Goal: Information Seeking & Learning: Learn about a topic

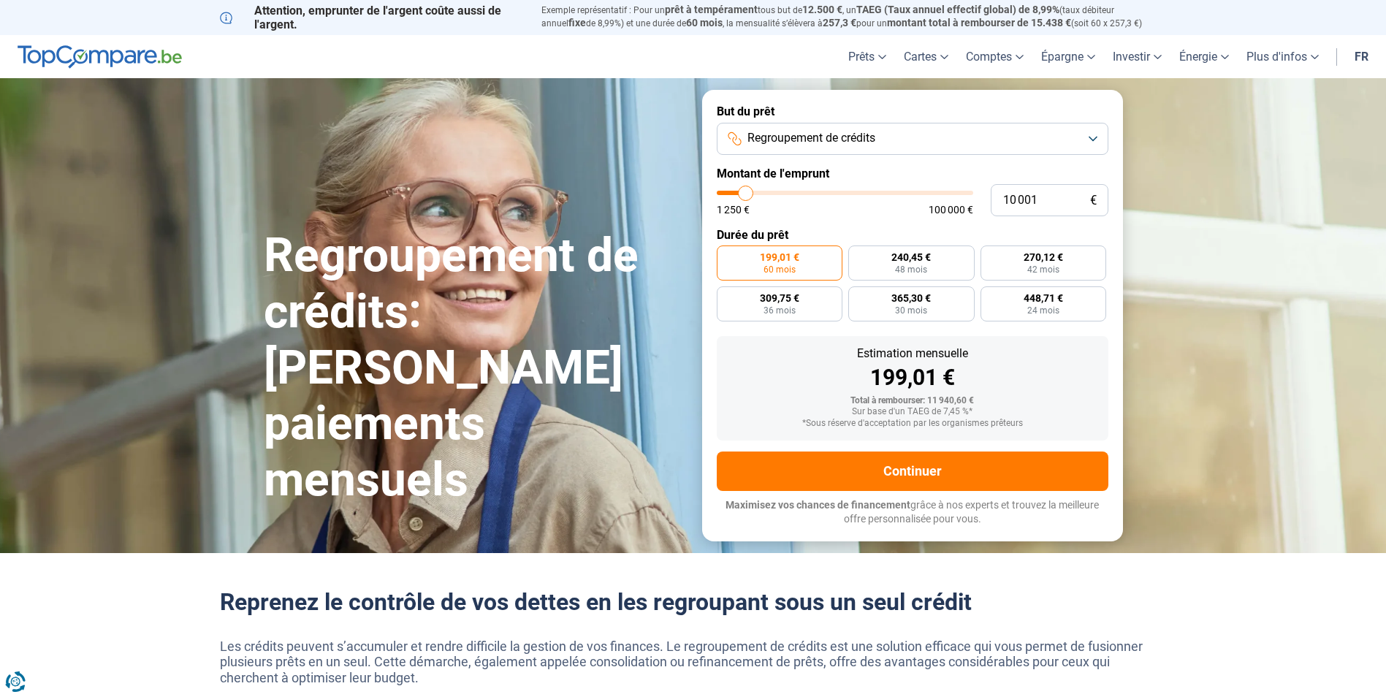
type input "18 500"
type input "18500"
click at [766, 191] on input "range" at bounding box center [845, 193] width 256 height 4
radio input "false"
type input "25 500"
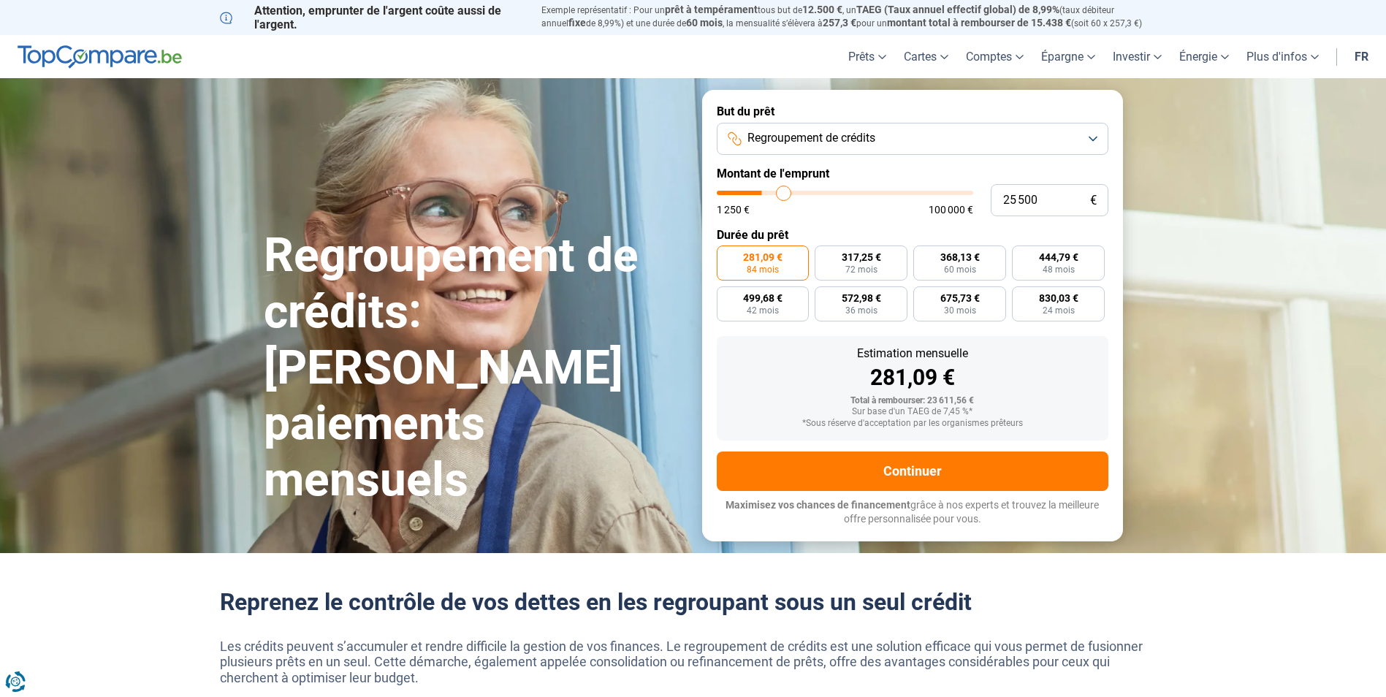
type input "25500"
click at [783, 191] on input "range" at bounding box center [845, 193] width 256 height 4
radio input "false"
type input "25 000"
type input "25000"
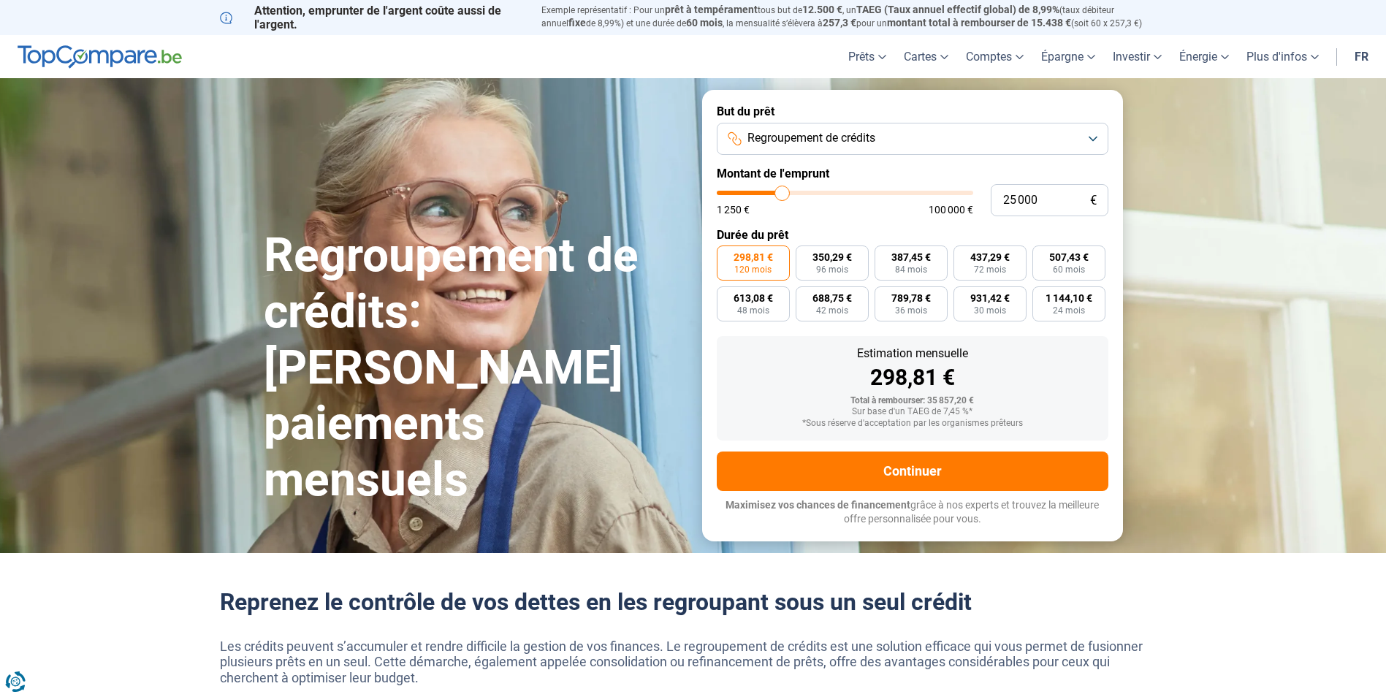
type input "27 250"
type input "27250"
type input "29 250"
type input "29250"
type input "32 500"
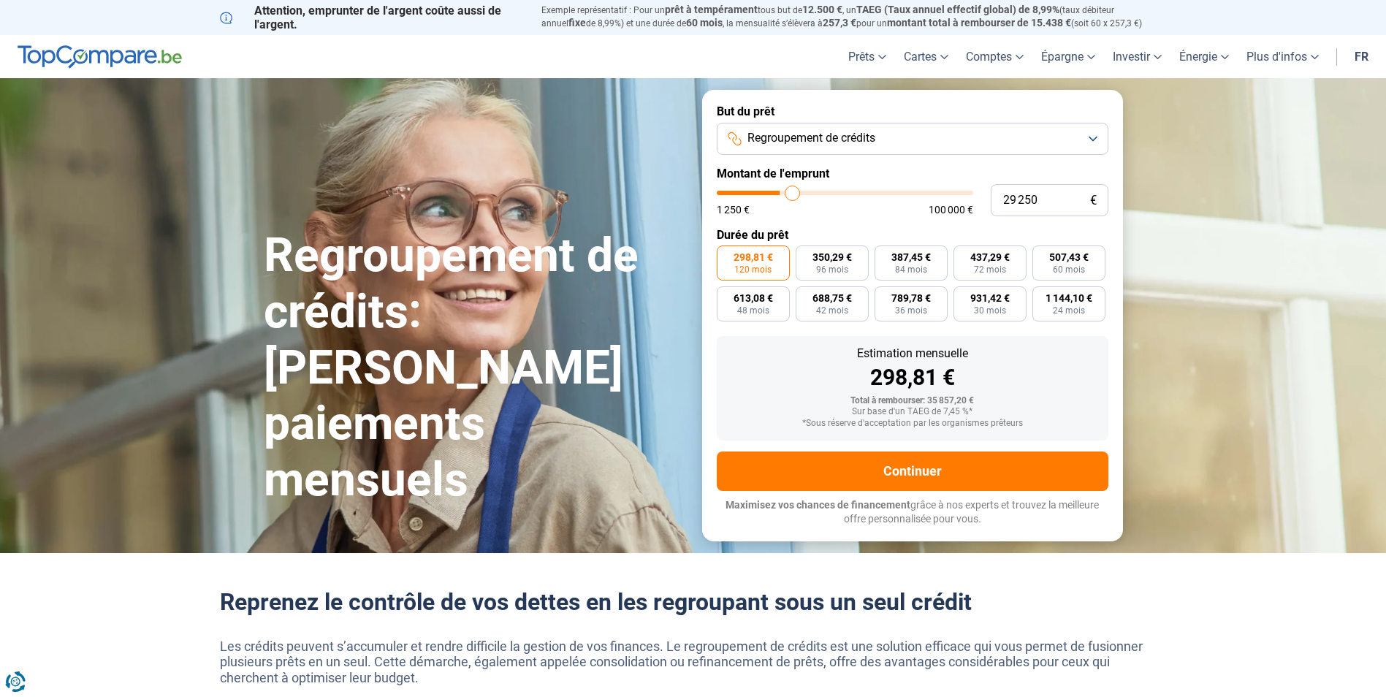
type input "32500"
type input "36 250"
type input "36250"
type input "39 500"
type input "39500"
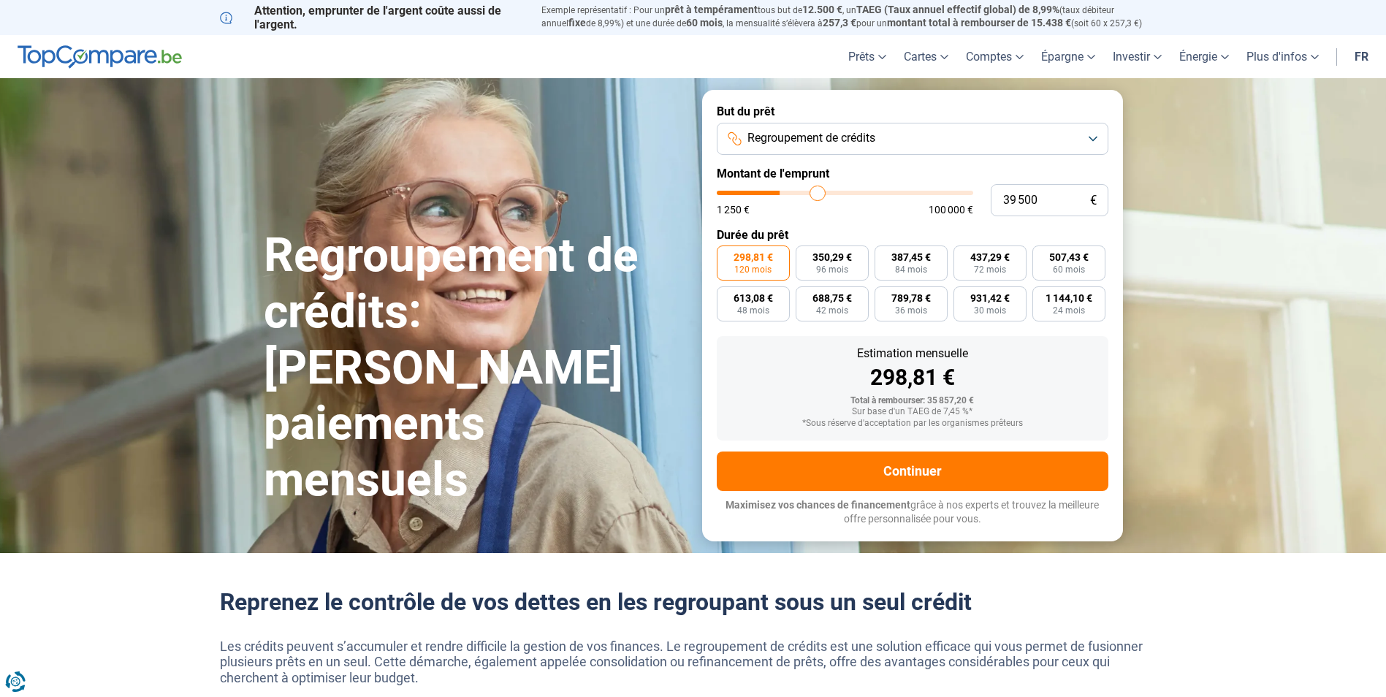
type input "42 000"
type input "42000"
type input "44 250"
type input "44250"
type input "45 500"
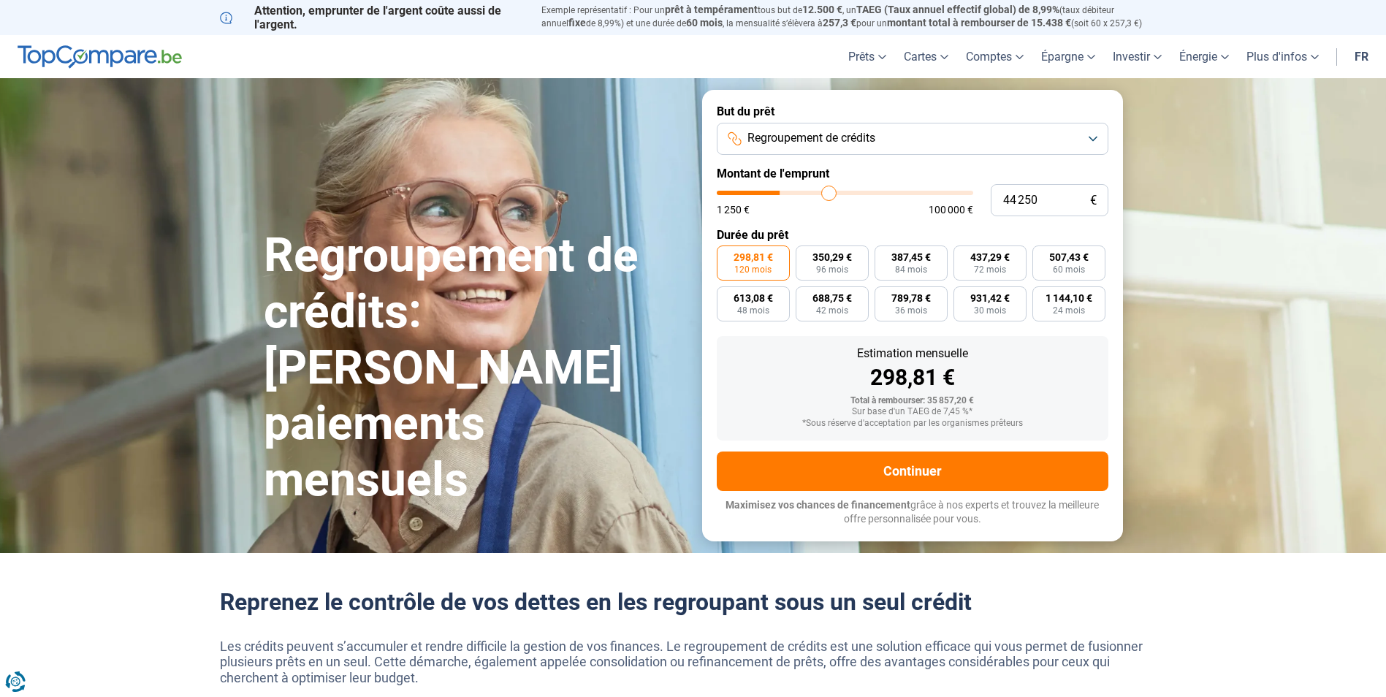
type input "45500"
type input "47 000"
type input "47000"
type input "48 000"
type input "48000"
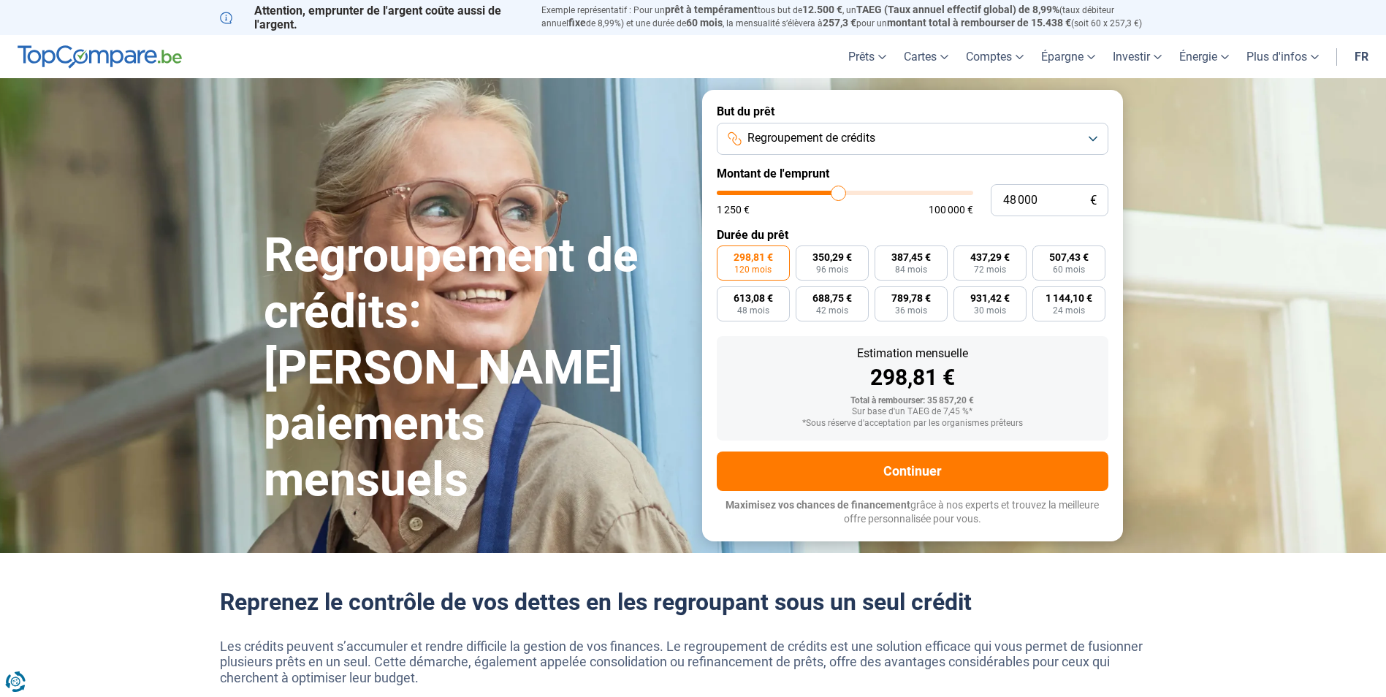
type input "48 500"
type input "48500"
type input "48 750"
type input "48750"
type input "49 750"
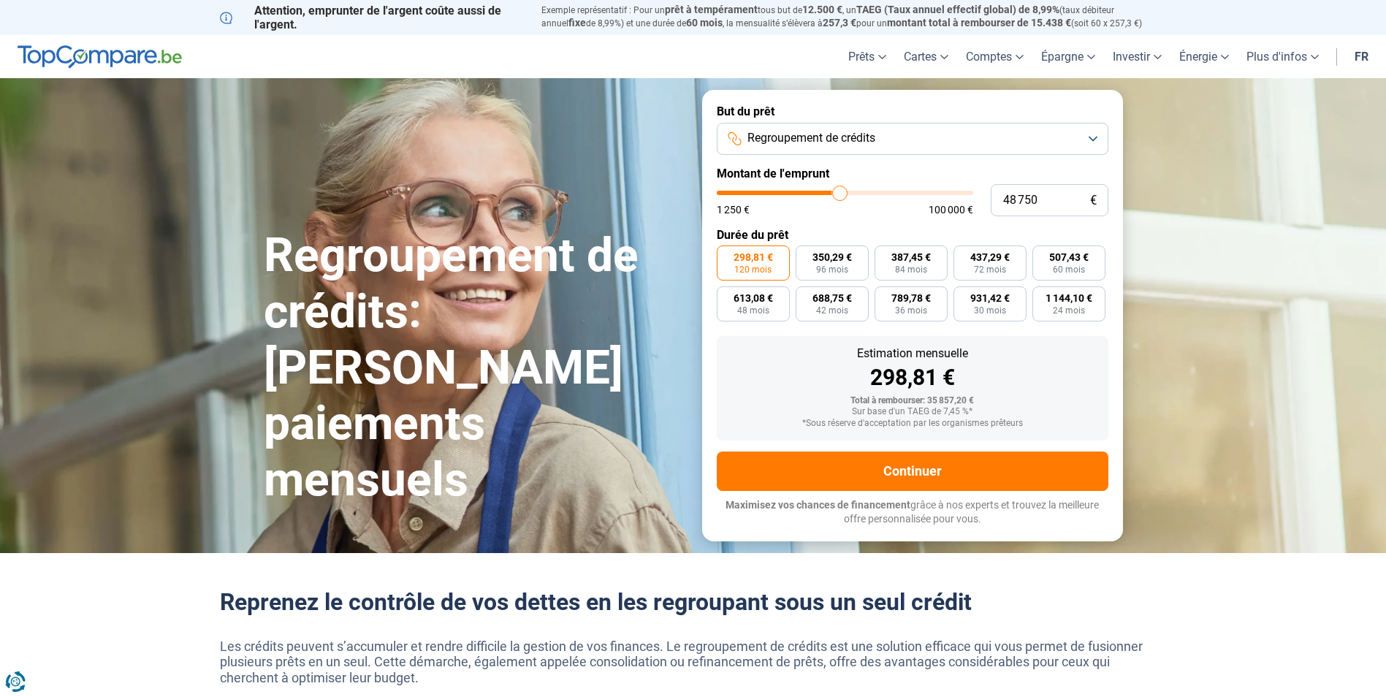
type input "49750"
type input "51 000"
type input "51000"
type input "51 750"
type input "51750"
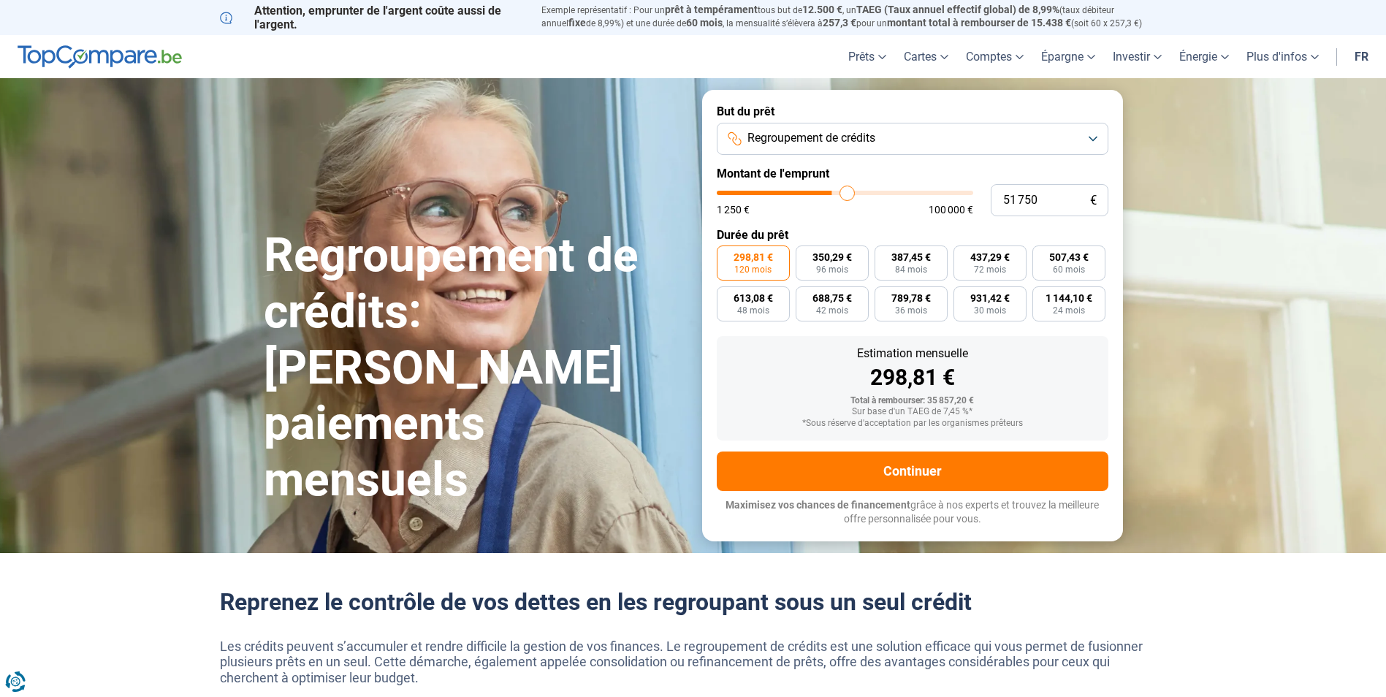
type input "53 250"
type input "53250"
type input "55 000"
type input "55000"
type input "60 750"
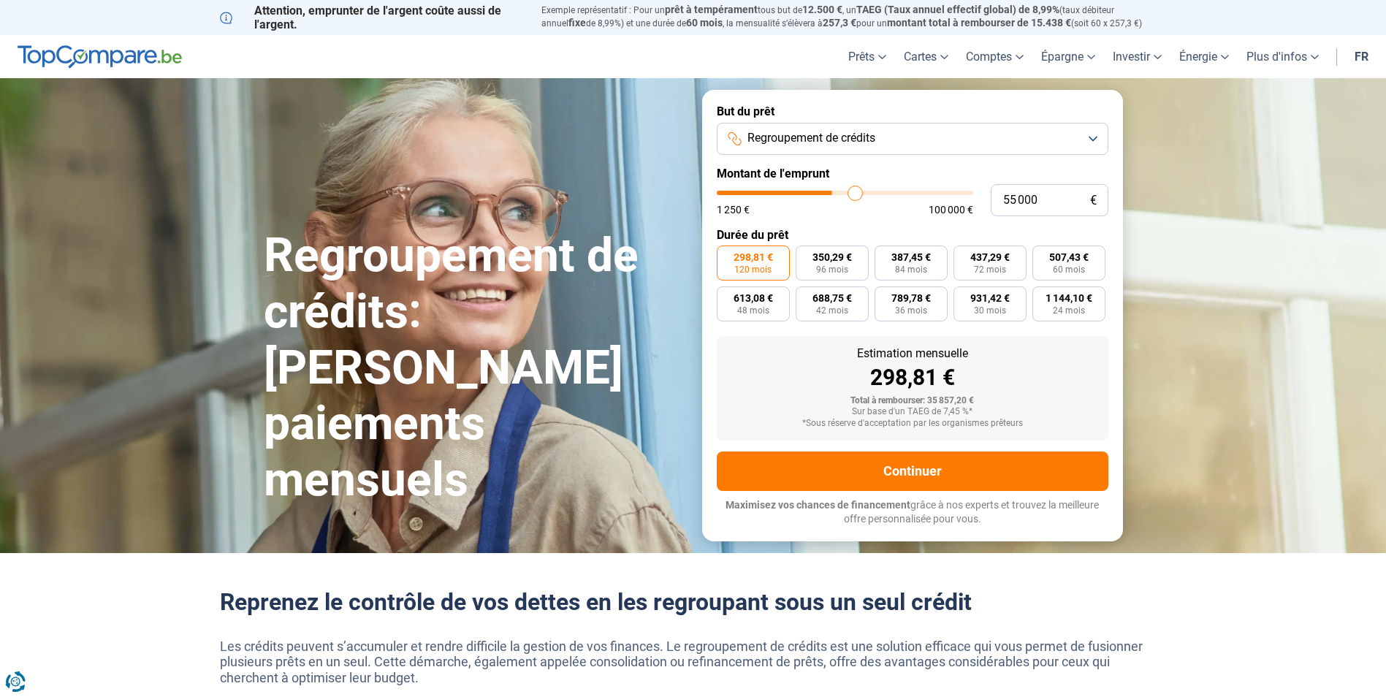
type input "60750"
type input "63 000"
type input "63000"
type input "70 250"
type input "70250"
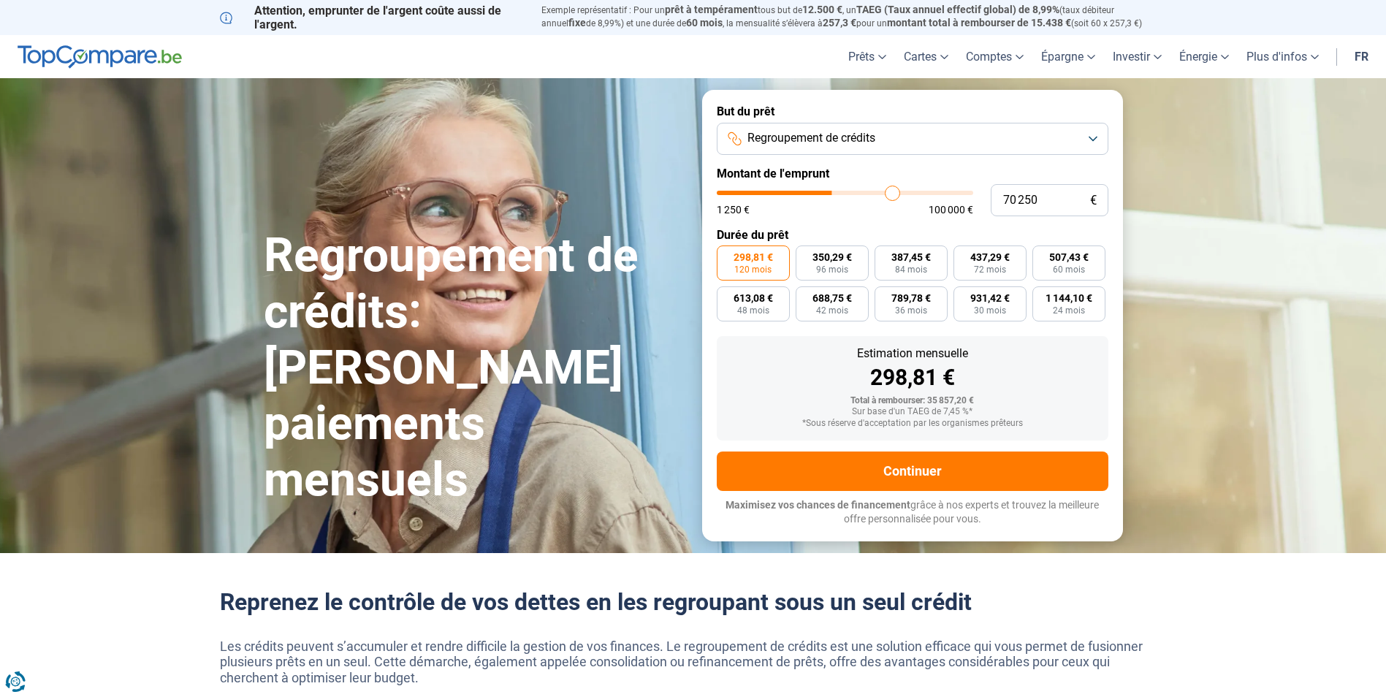
type input "72 000"
type input "72000"
type input "76 250"
type input "76250"
type input "78 000"
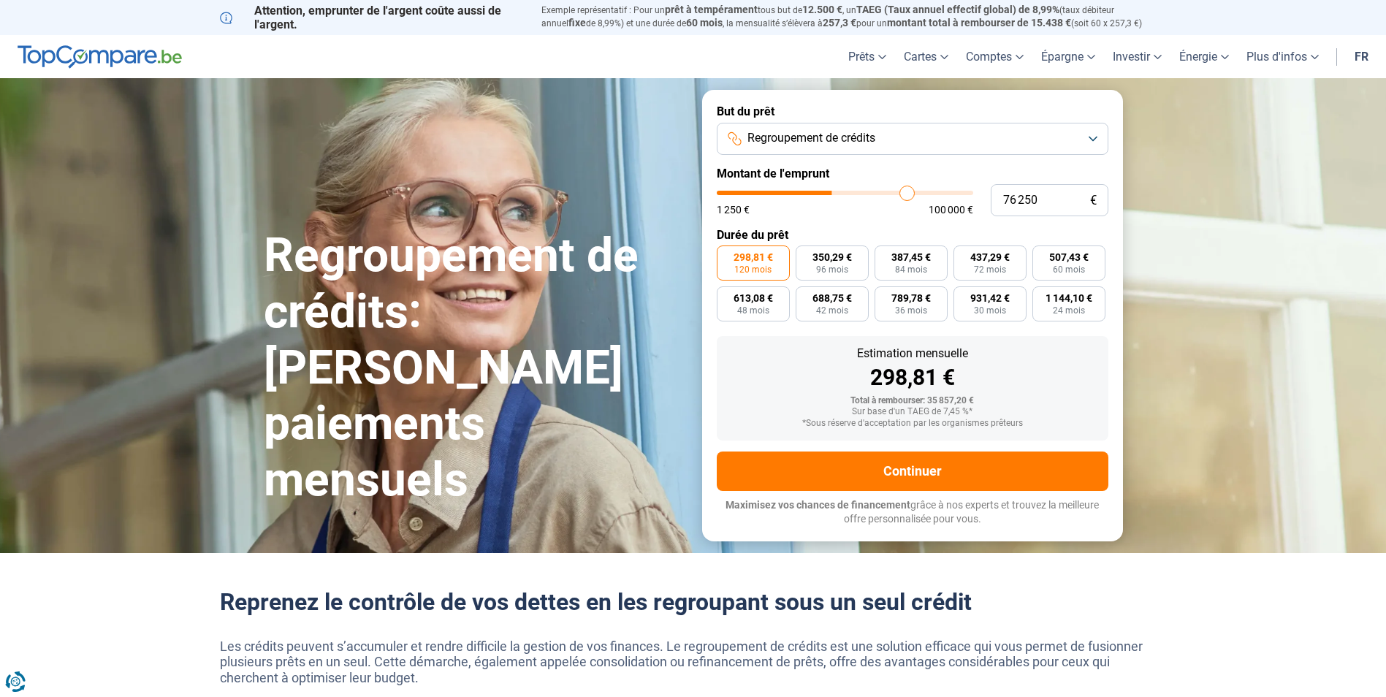
type input "78000"
type input "78 750"
type input "78750"
type input "79 250"
type input "79250"
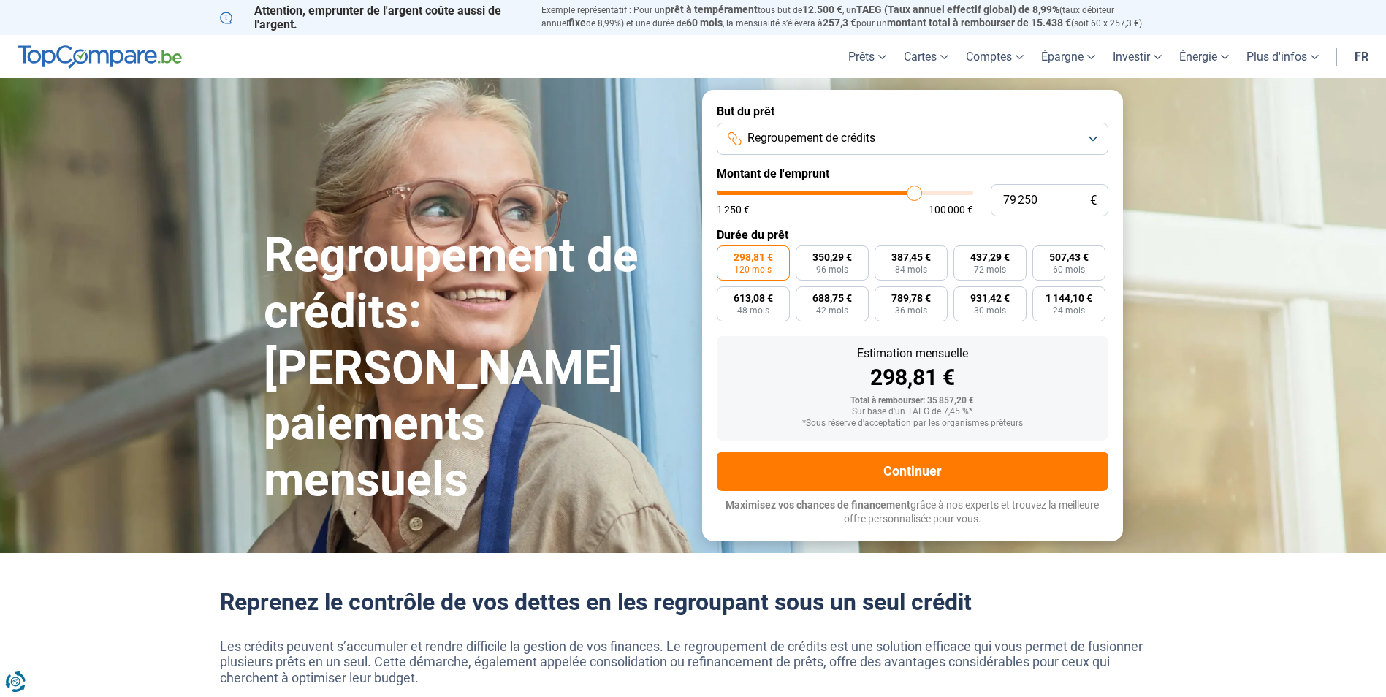
type input "80 000"
type input "80000"
type input "80 750"
type input "80750"
type input "81 750"
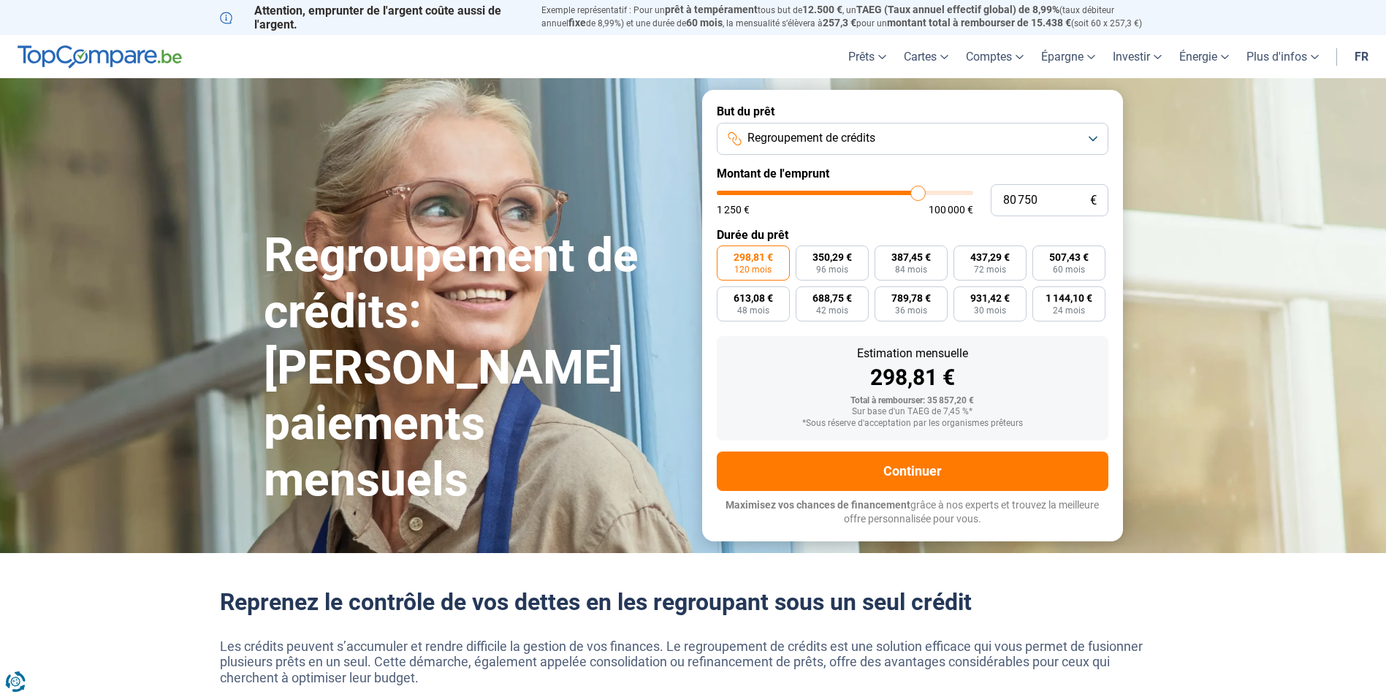
type input "81750"
type input "82 250"
type input "82250"
type input "83 000"
type input "83000"
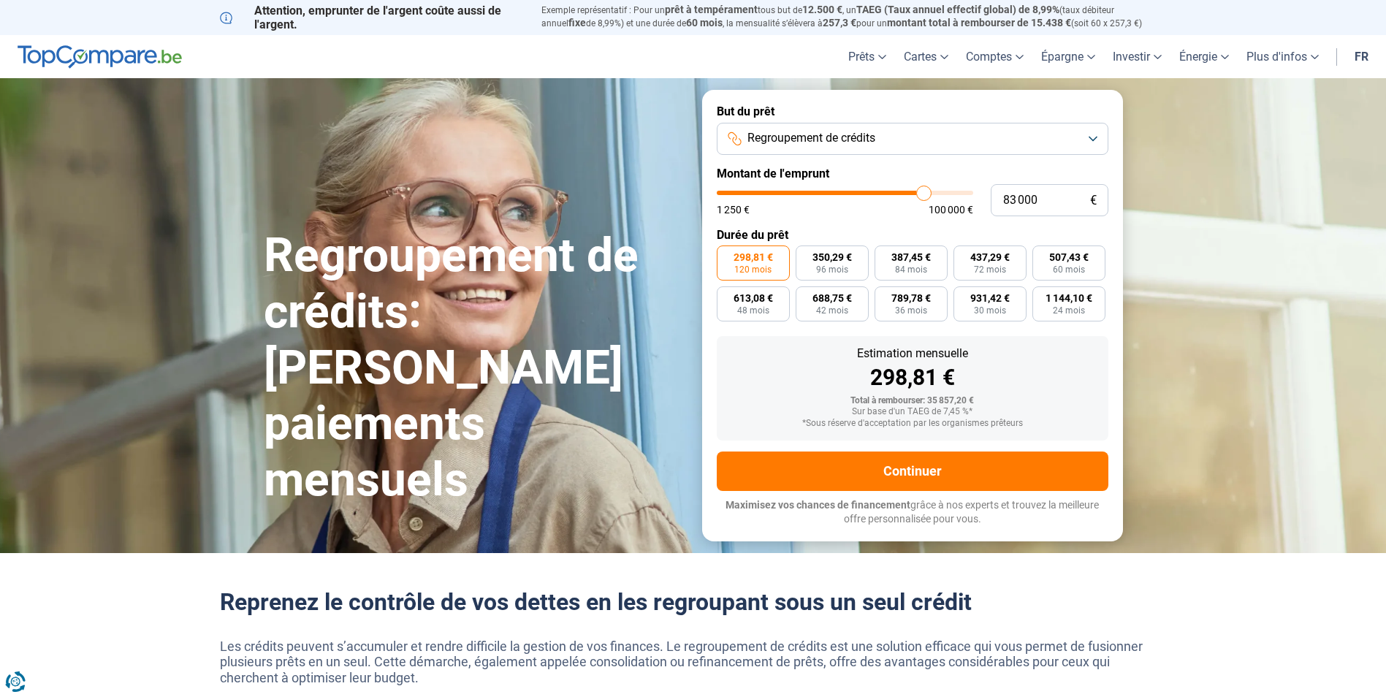
type input "83 250"
type input "83250"
type input "89 500"
type input "89500"
type input "91 750"
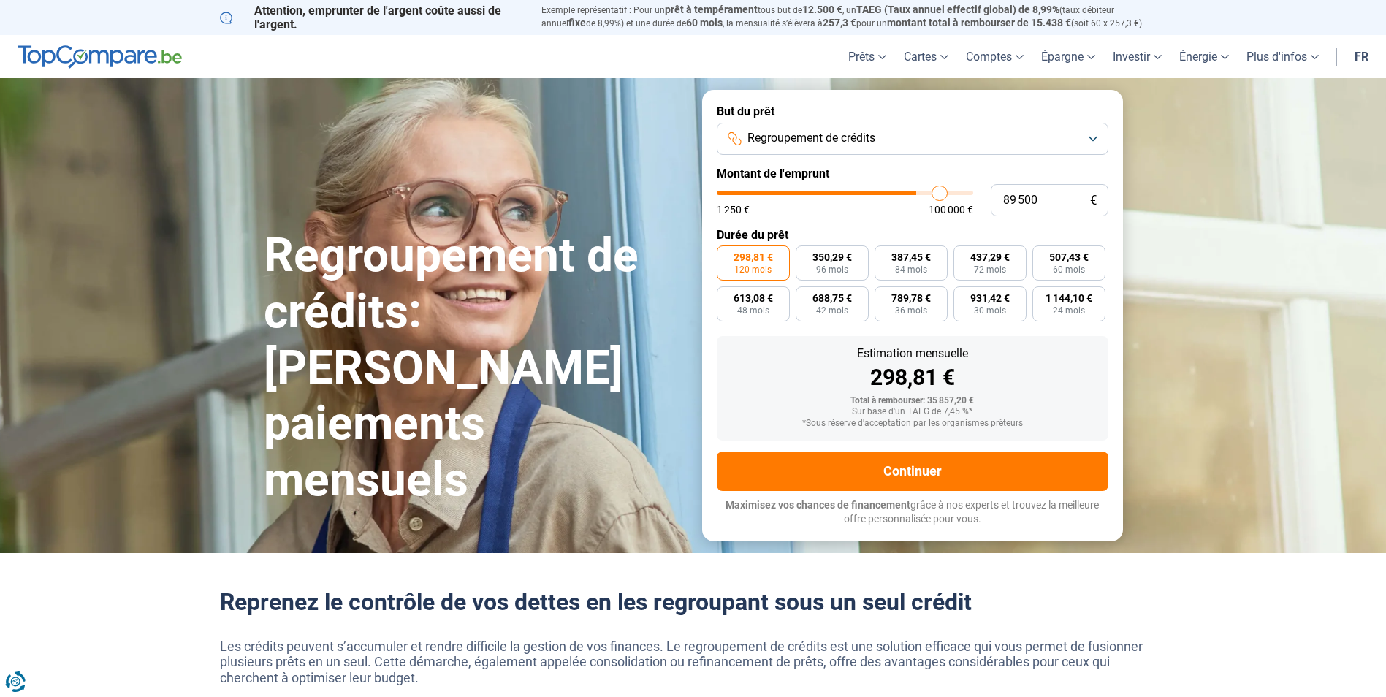
type input "91750"
type input "100 000"
drag, startPoint x: 782, startPoint y: 191, endPoint x: 978, endPoint y: 188, distance: 196.6
type input "100000"
click at [973, 191] on input "range" at bounding box center [845, 193] width 256 height 4
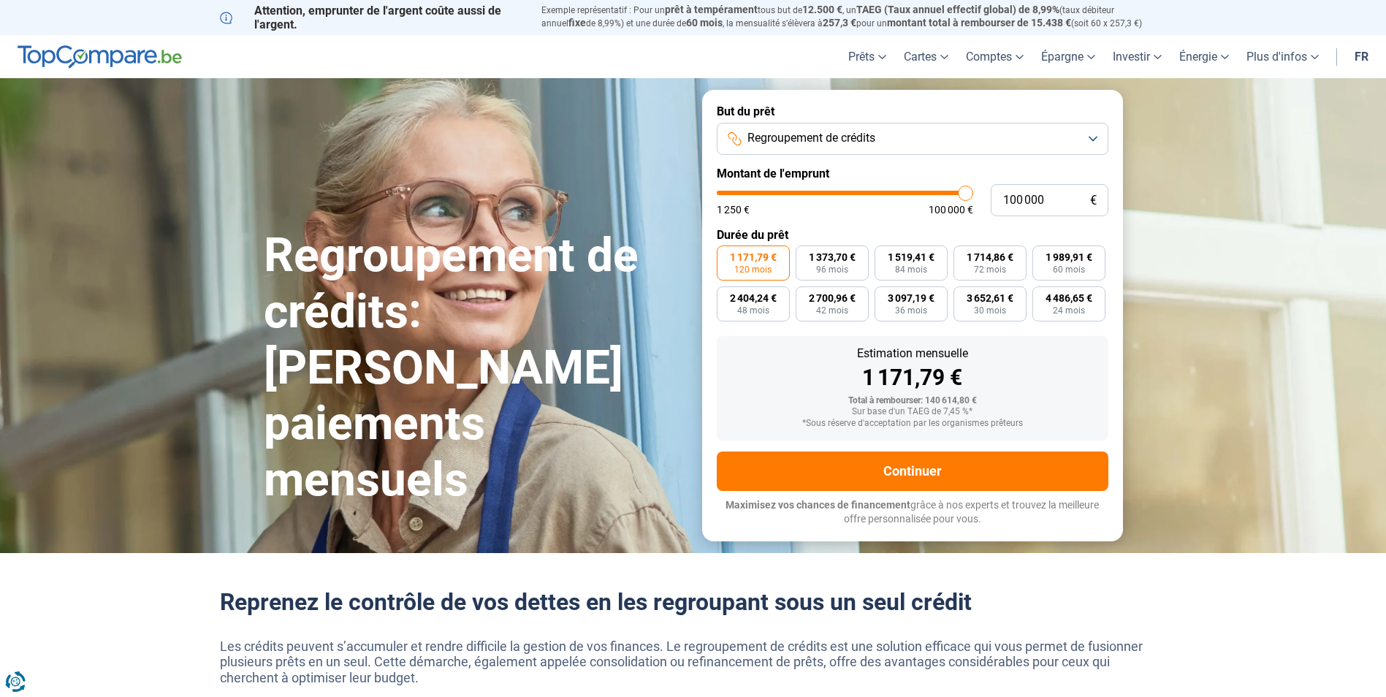
click at [1098, 141] on button "Regroupement de crédits" at bounding box center [913, 139] width 392 height 32
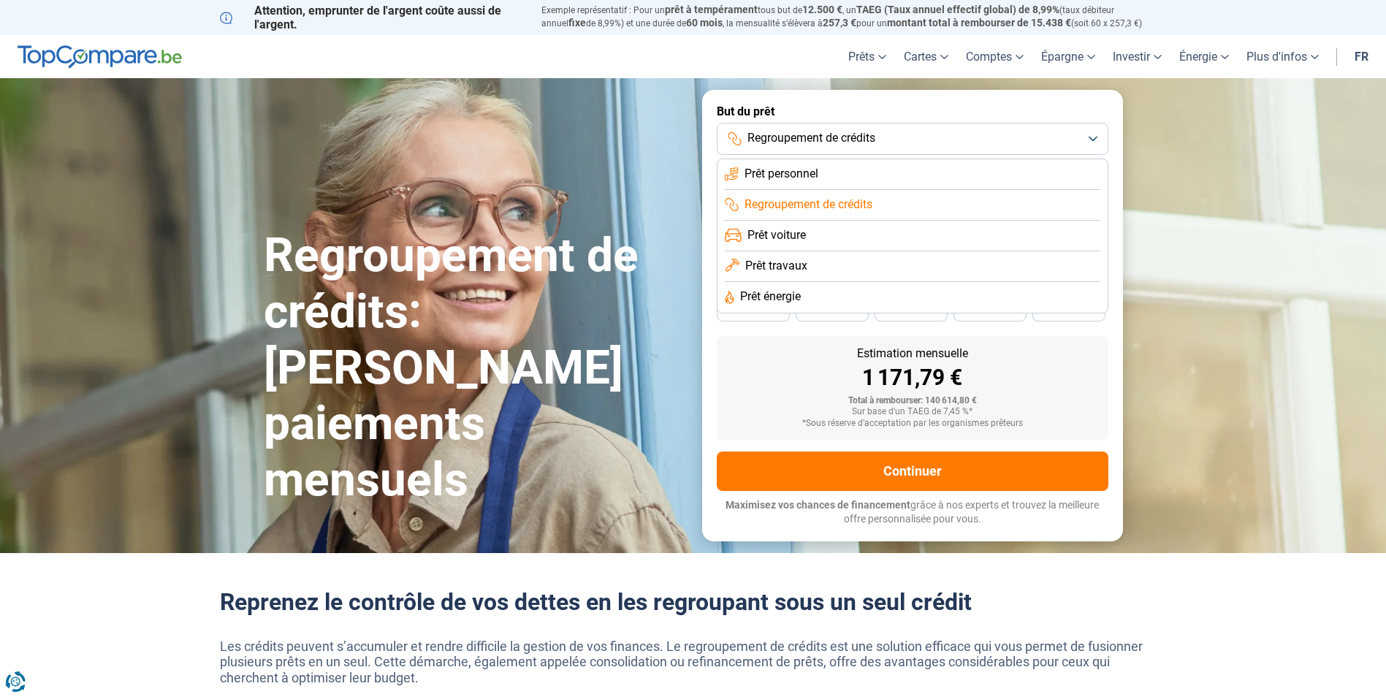
click at [952, 227] on li "Prêt voiture" at bounding box center [913, 236] width 376 height 31
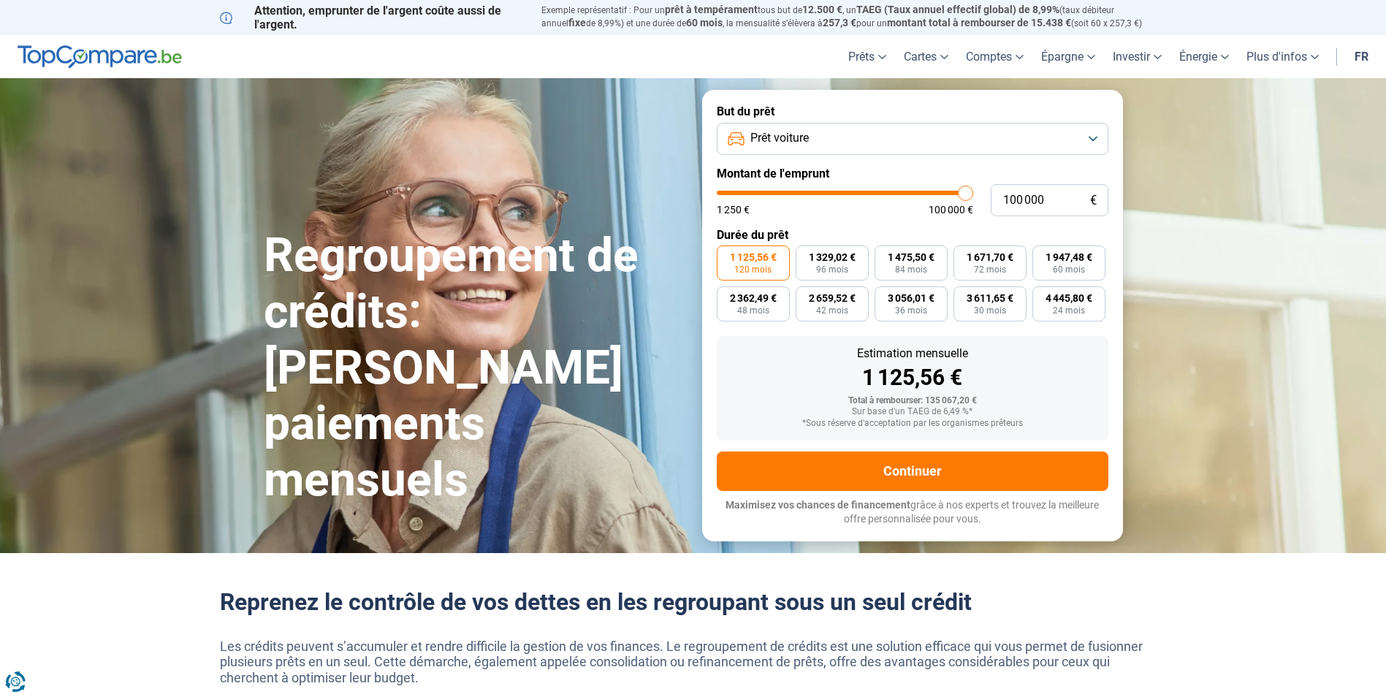
type input "94 000"
type input "94000"
type input "89 000"
type input "89000"
type input "84 000"
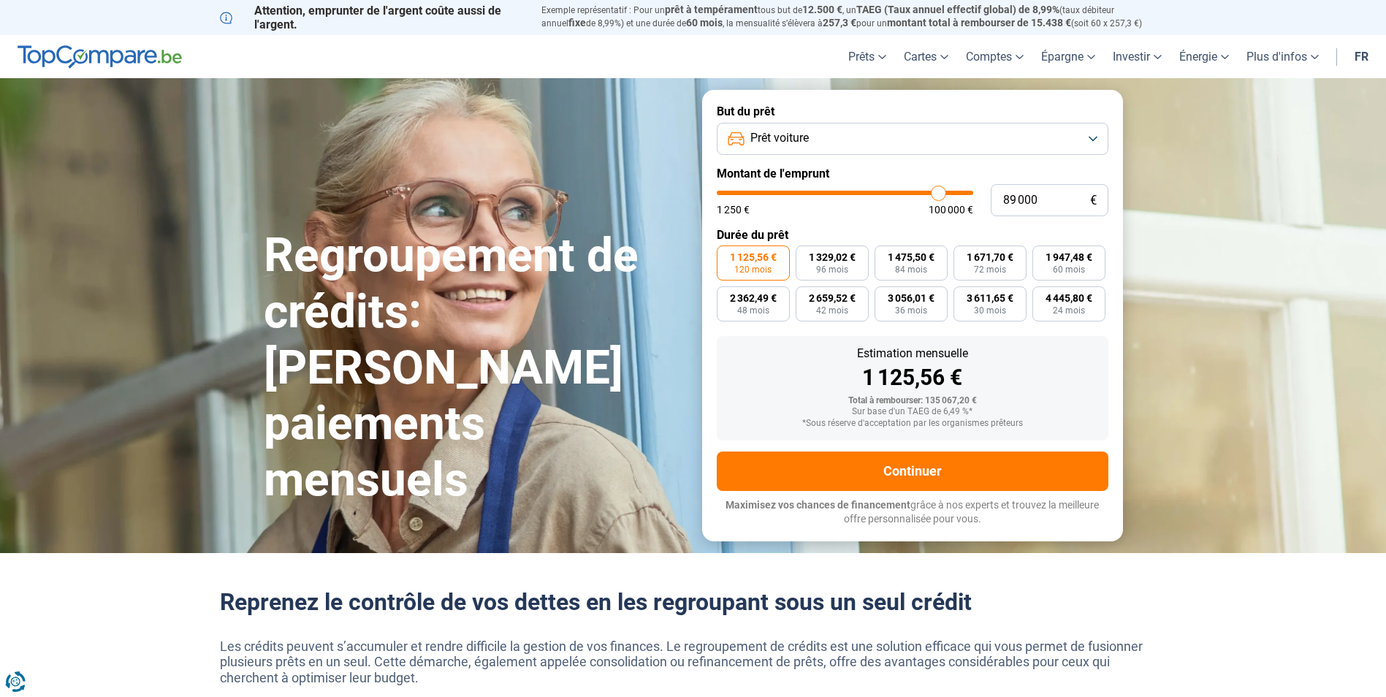
type input "84000"
type input "76 750"
type input "76750"
type input "71 250"
type input "71250"
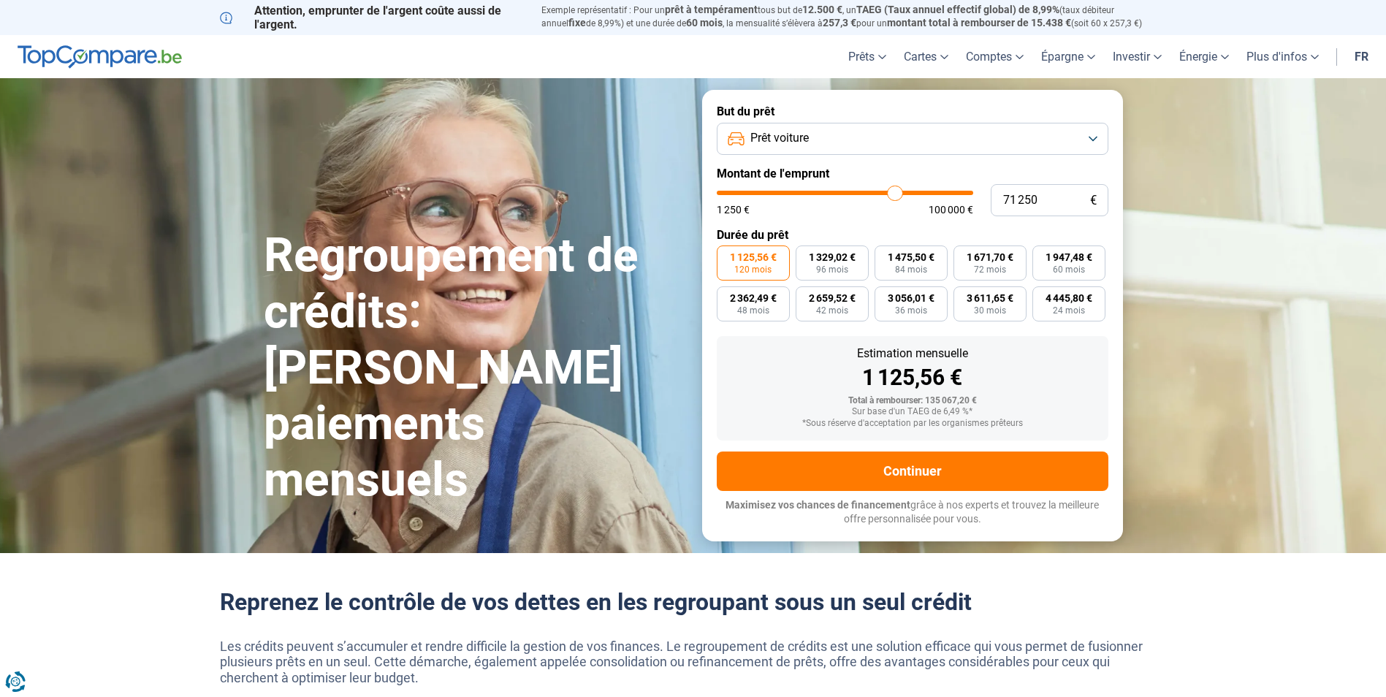
type input "66 250"
type input "66250"
type input "63 250"
type input "63250"
type input "61 500"
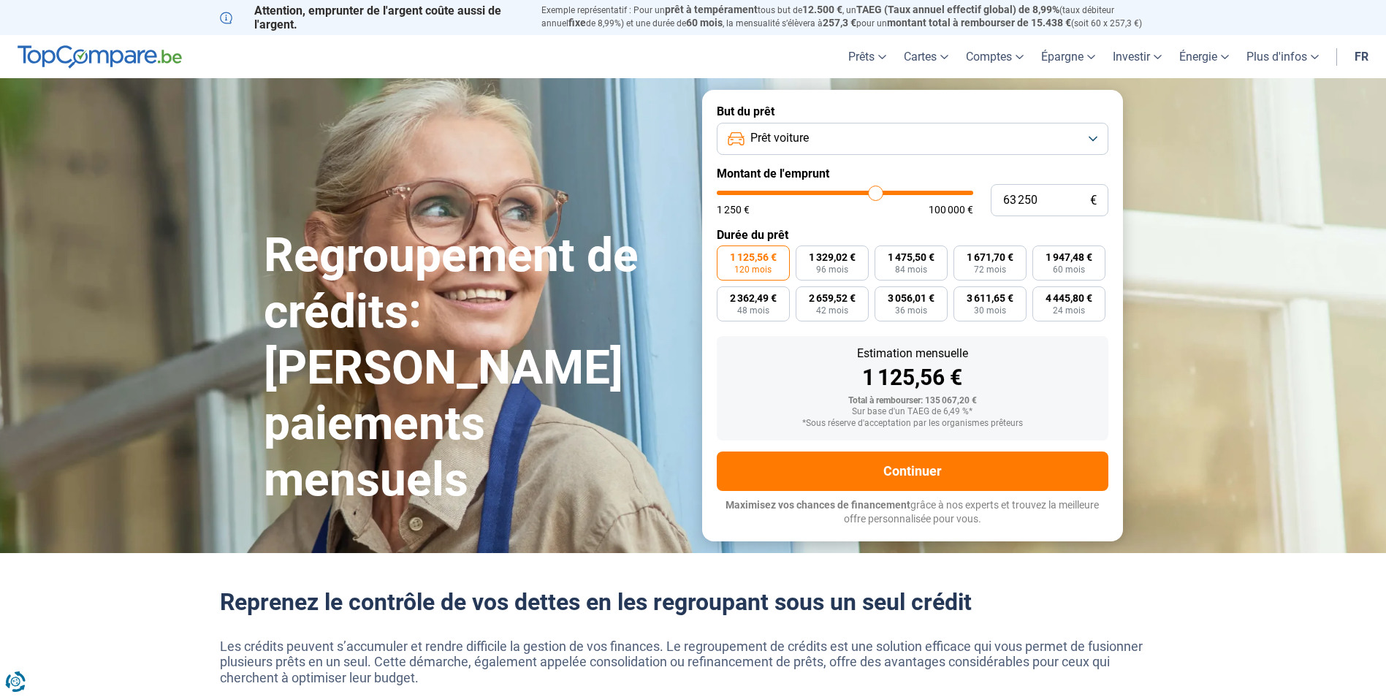
type input "61500"
type input "60 750"
type input "60750"
type input "60 500"
type input "60500"
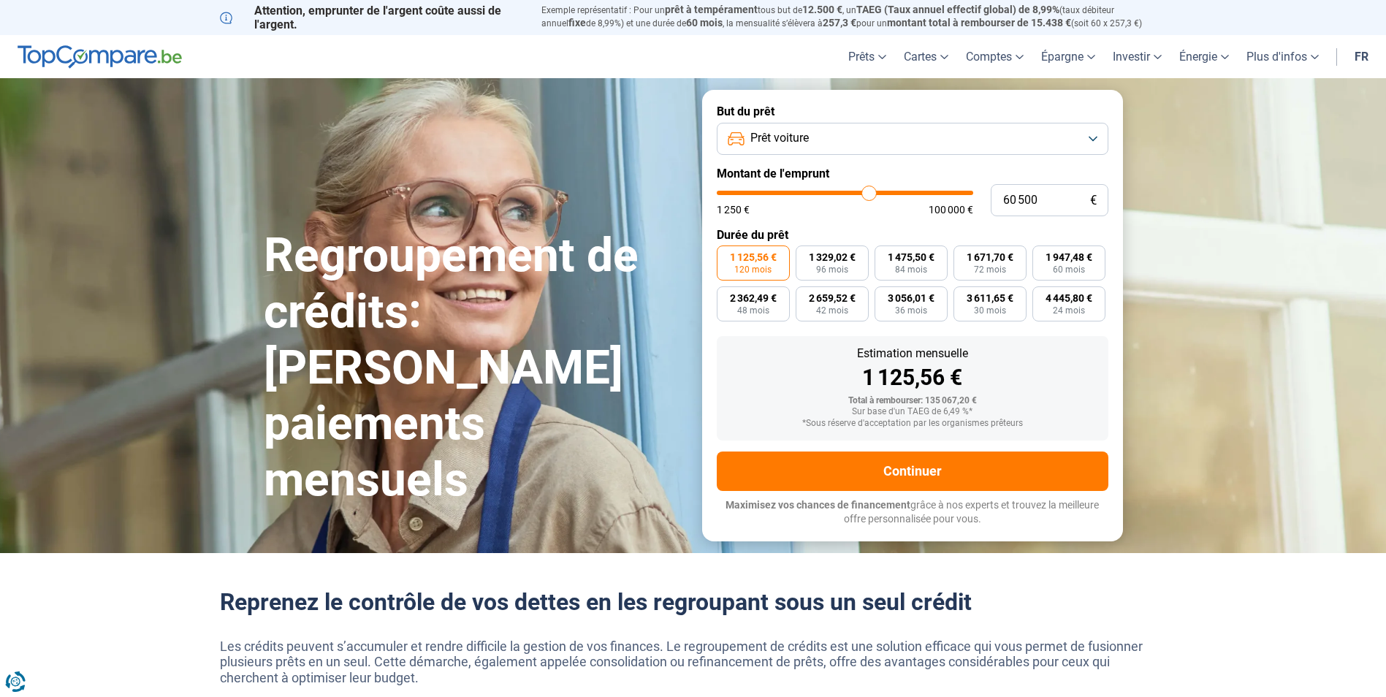
type input "60 000"
type input "60000"
type input "59 500"
type input "59500"
type input "58 500"
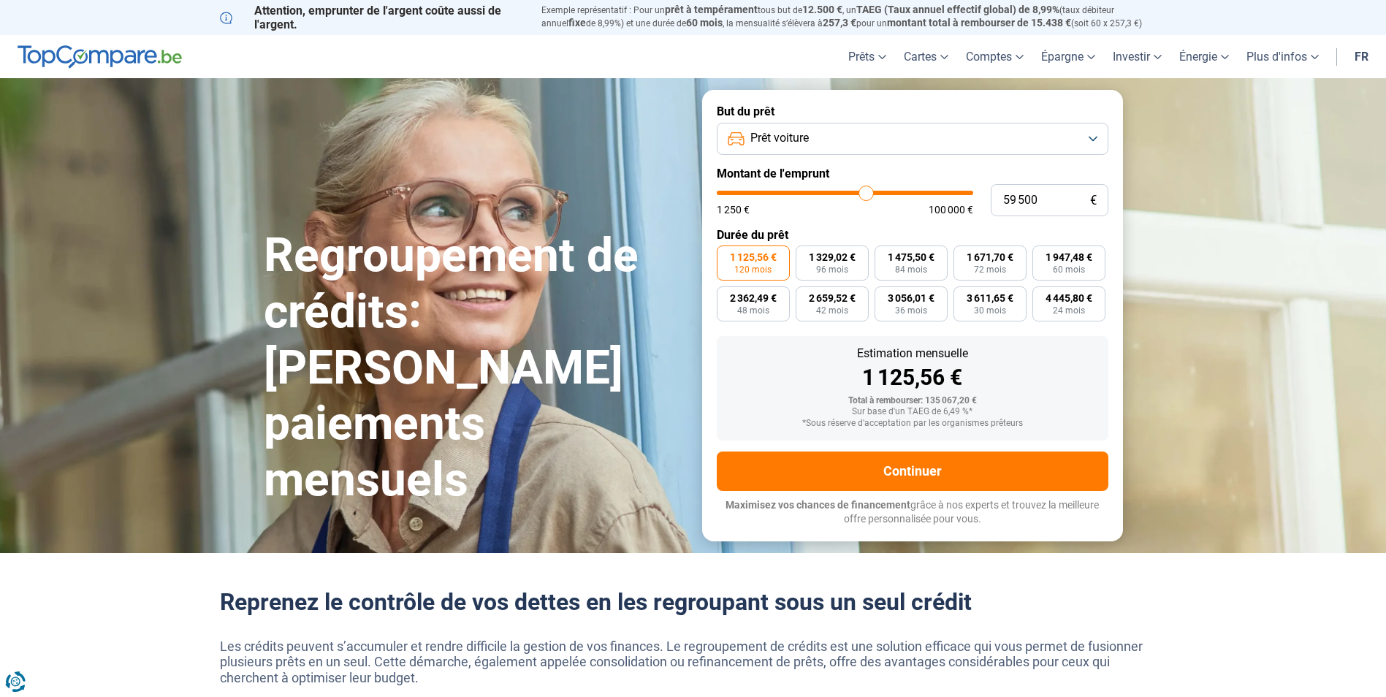
type input "58500"
type input "57 500"
type input "57500"
type input "54 000"
type input "54000"
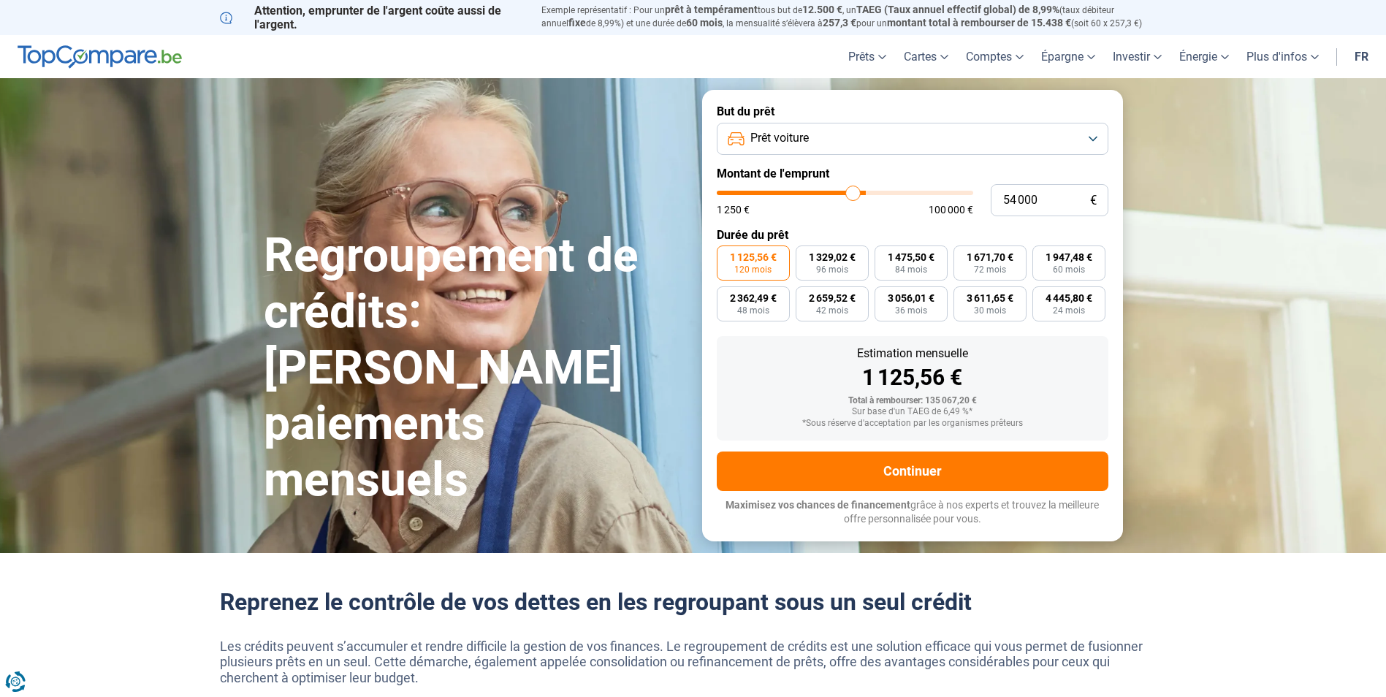
type input "51 250"
type input "51250"
type input "48 000"
type input "48000"
type input "45 250"
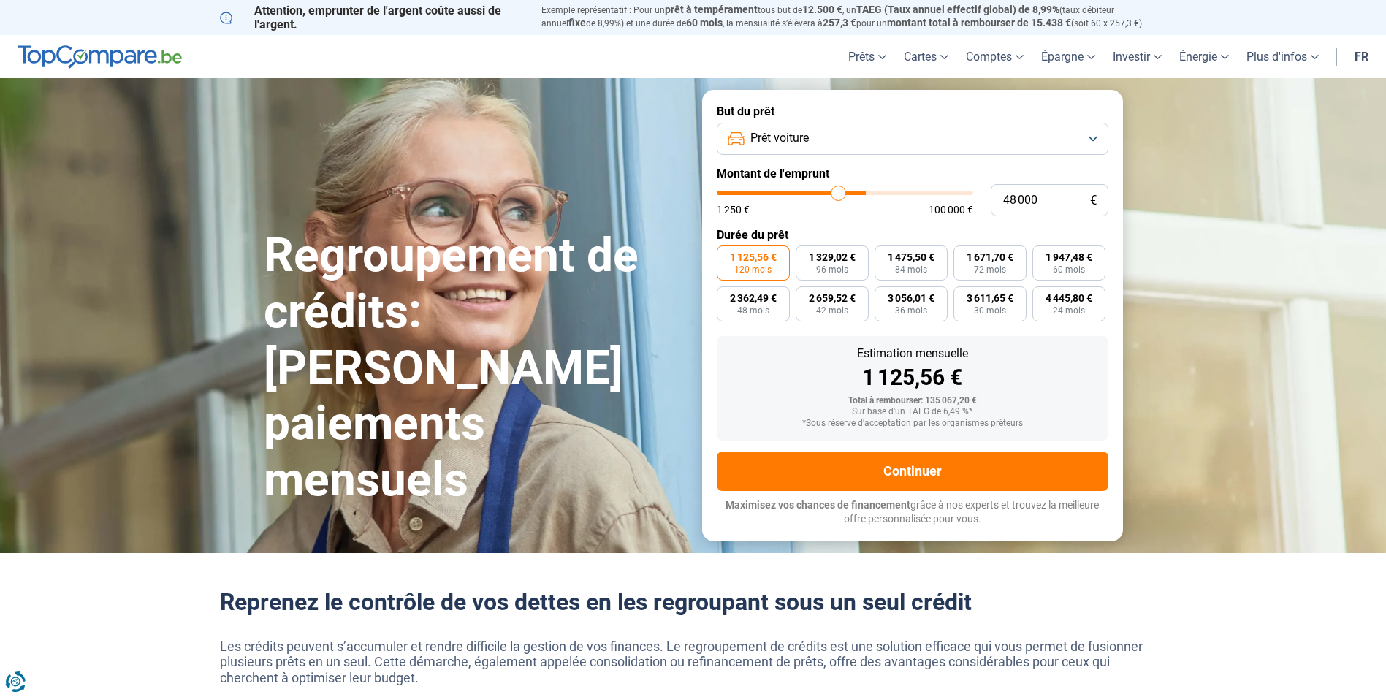
type input "45250"
type input "41 500"
type input "41500"
type input "37 250"
type input "37250"
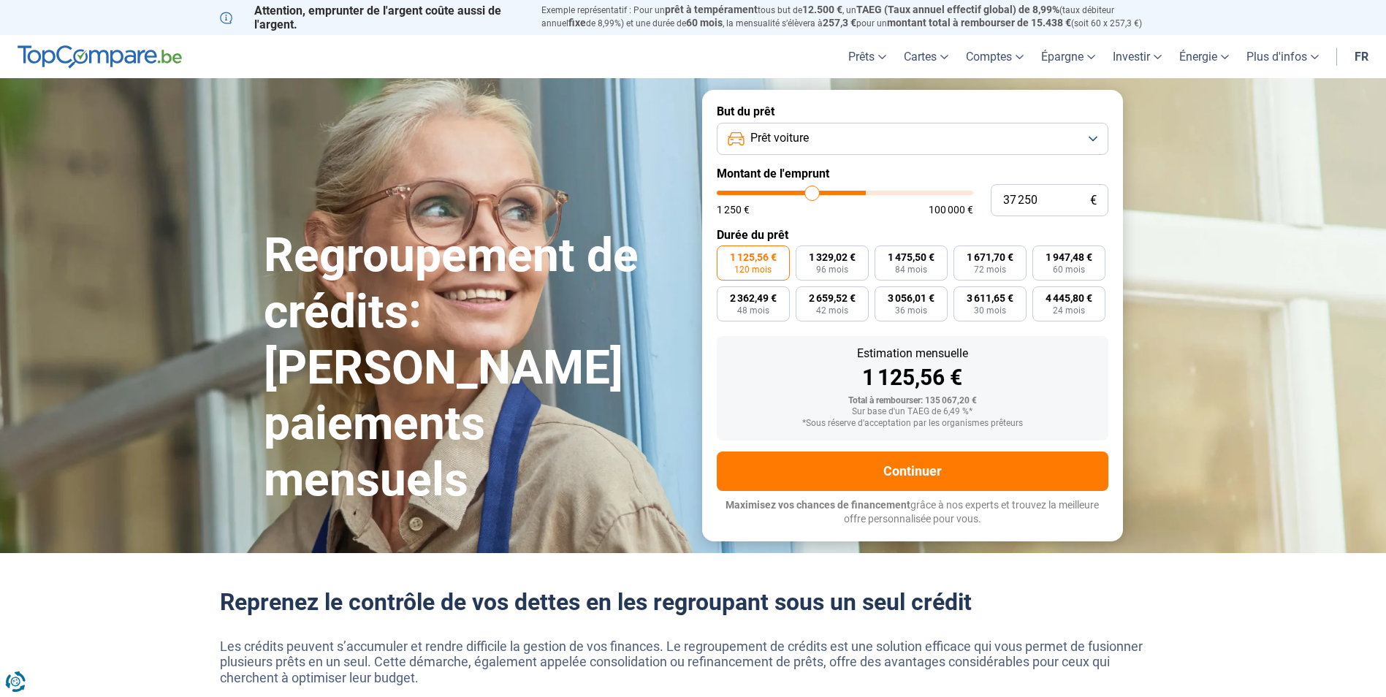
type input "32 500"
type input "32500"
type input "28 750"
type input "28750"
type input "27 250"
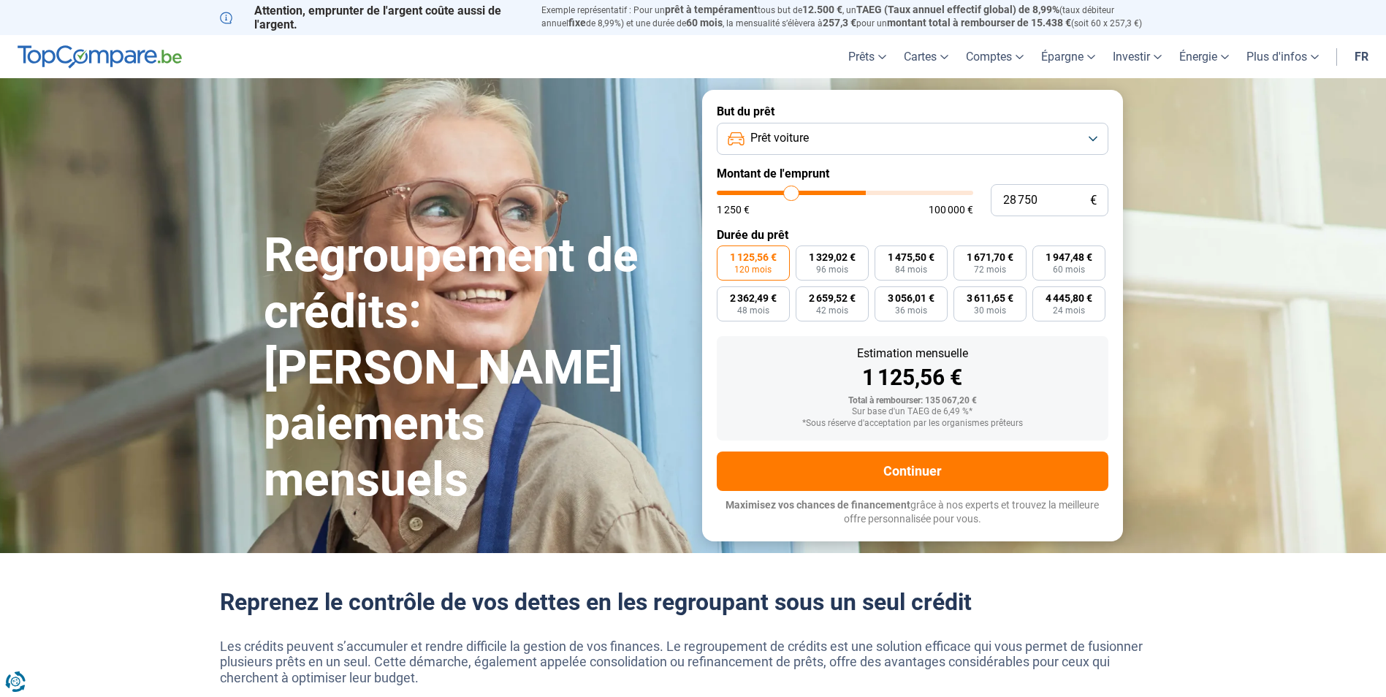
type input "27250"
type input "26 000"
type input "26000"
type input "24 250"
type input "24250"
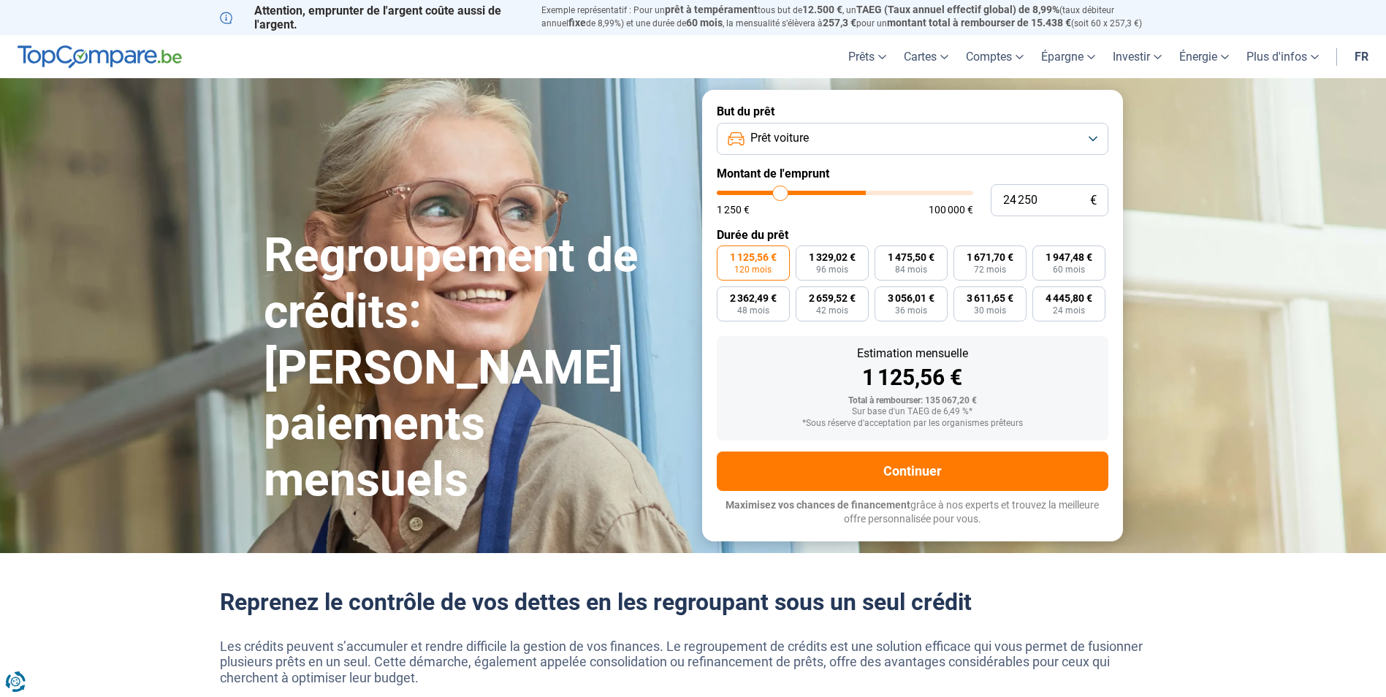
type input "23 500"
type input "23500"
type input "18 000"
type input "18000"
type input "17 750"
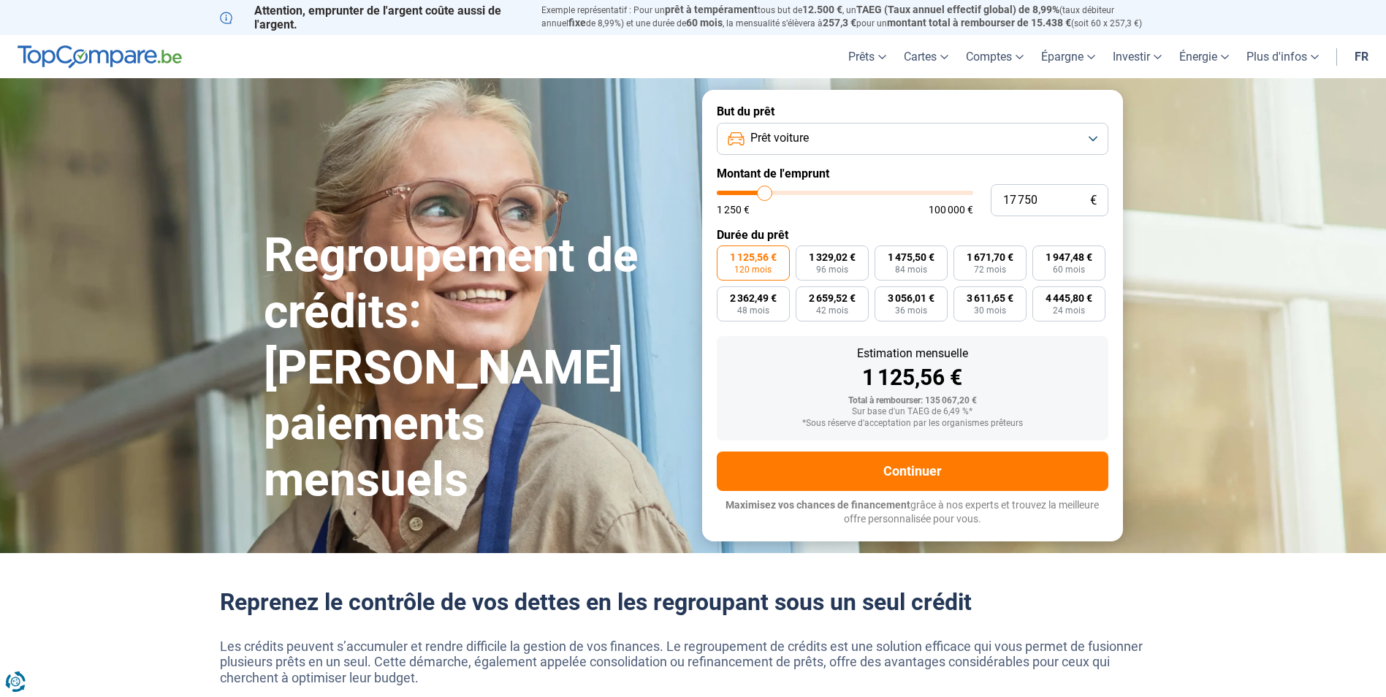
drag, startPoint x: 961, startPoint y: 194, endPoint x: 765, endPoint y: 207, distance: 197.0
type input "17750"
click at [765, 195] on input "range" at bounding box center [845, 193] width 256 height 4
radio input "true"
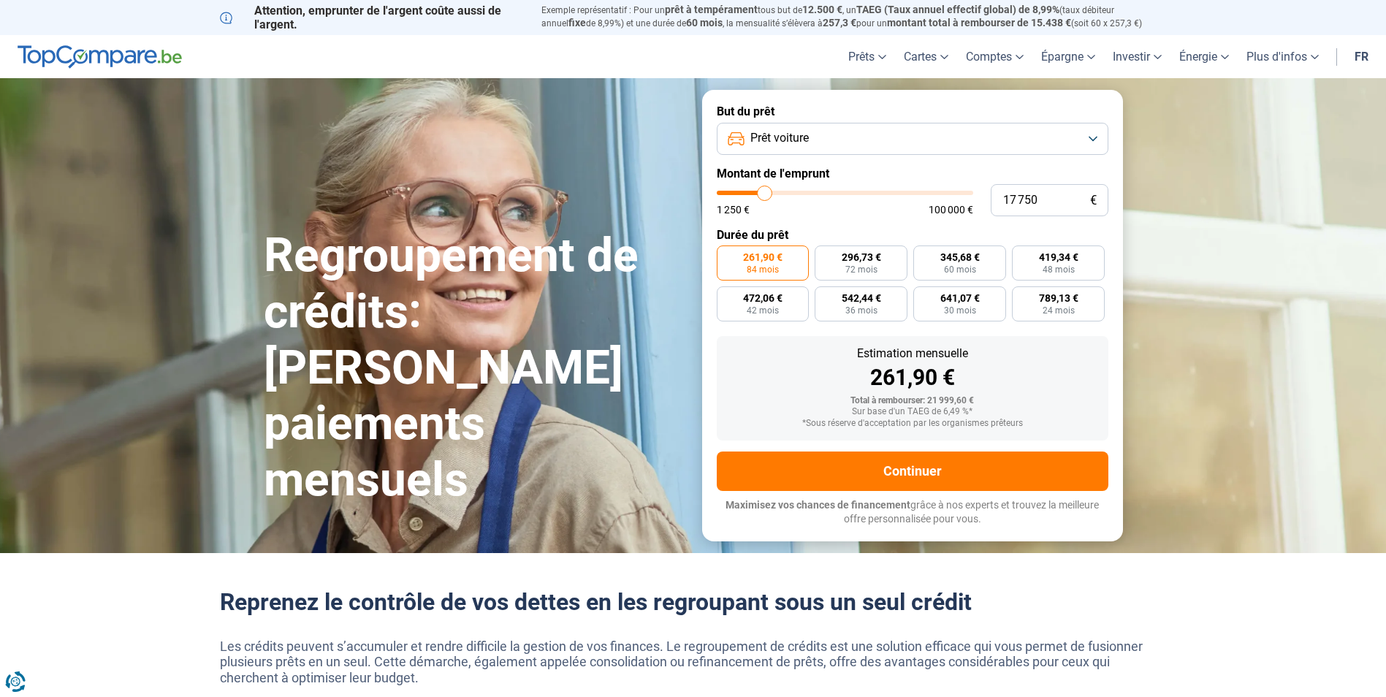
type input "21 000"
type input "21000"
click at [772, 191] on input "range" at bounding box center [845, 193] width 256 height 4
radio input "false"
click at [1092, 138] on button "Prêt voiture" at bounding box center [913, 139] width 392 height 32
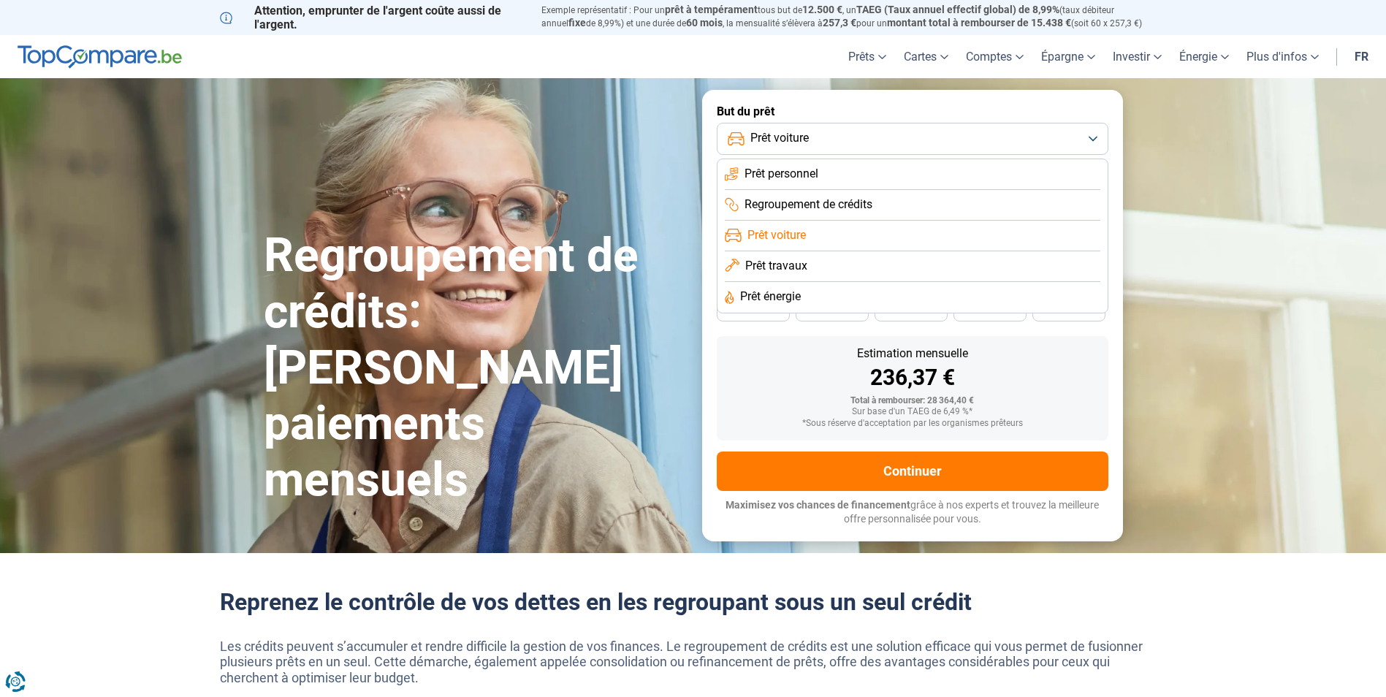
click at [861, 173] on li "Prêt personnel" at bounding box center [913, 174] width 376 height 31
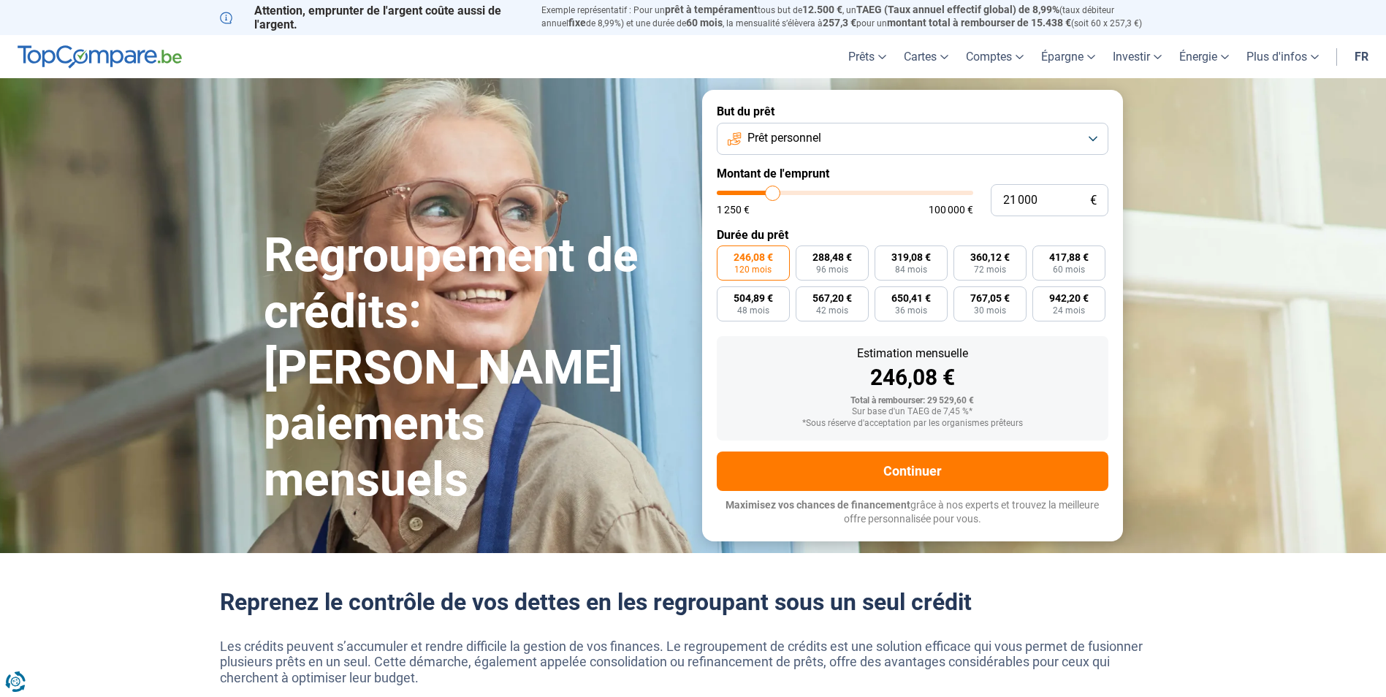
click at [781, 140] on span "Prêt personnel" at bounding box center [784, 138] width 74 height 16
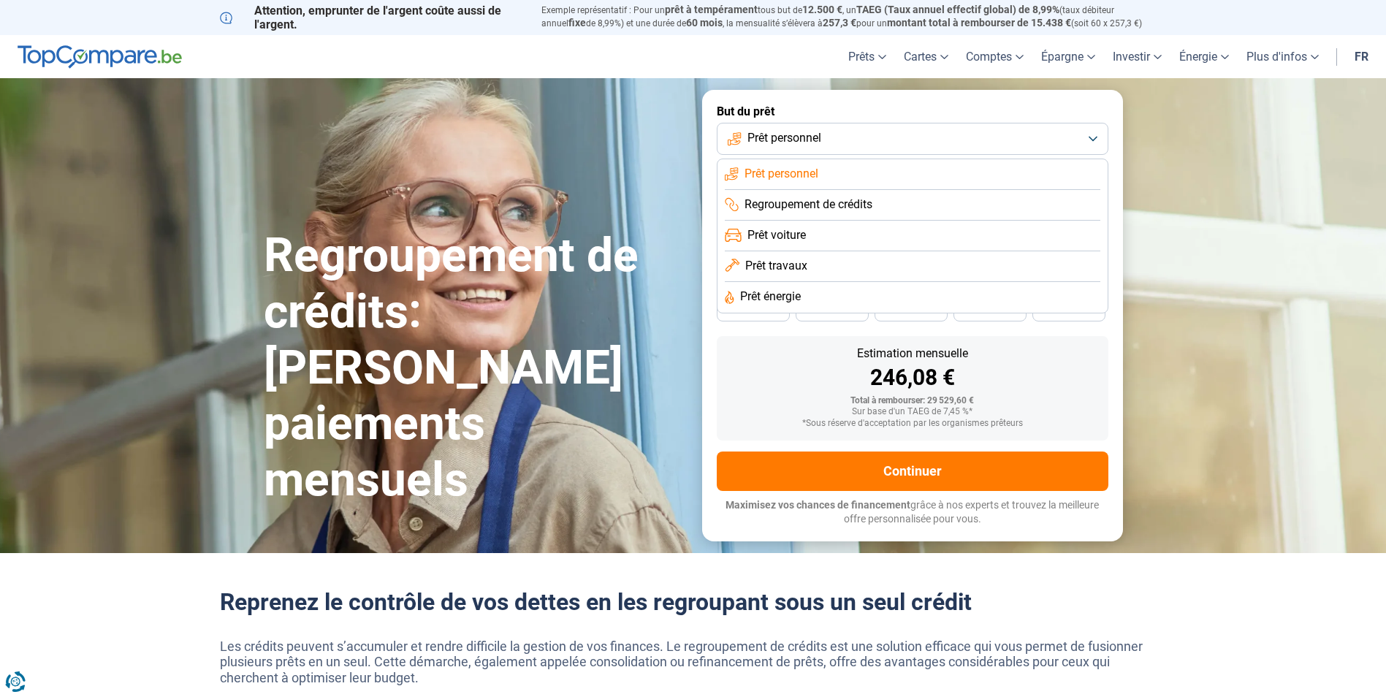
click at [772, 232] on span "Prêt voiture" at bounding box center [776, 235] width 58 height 16
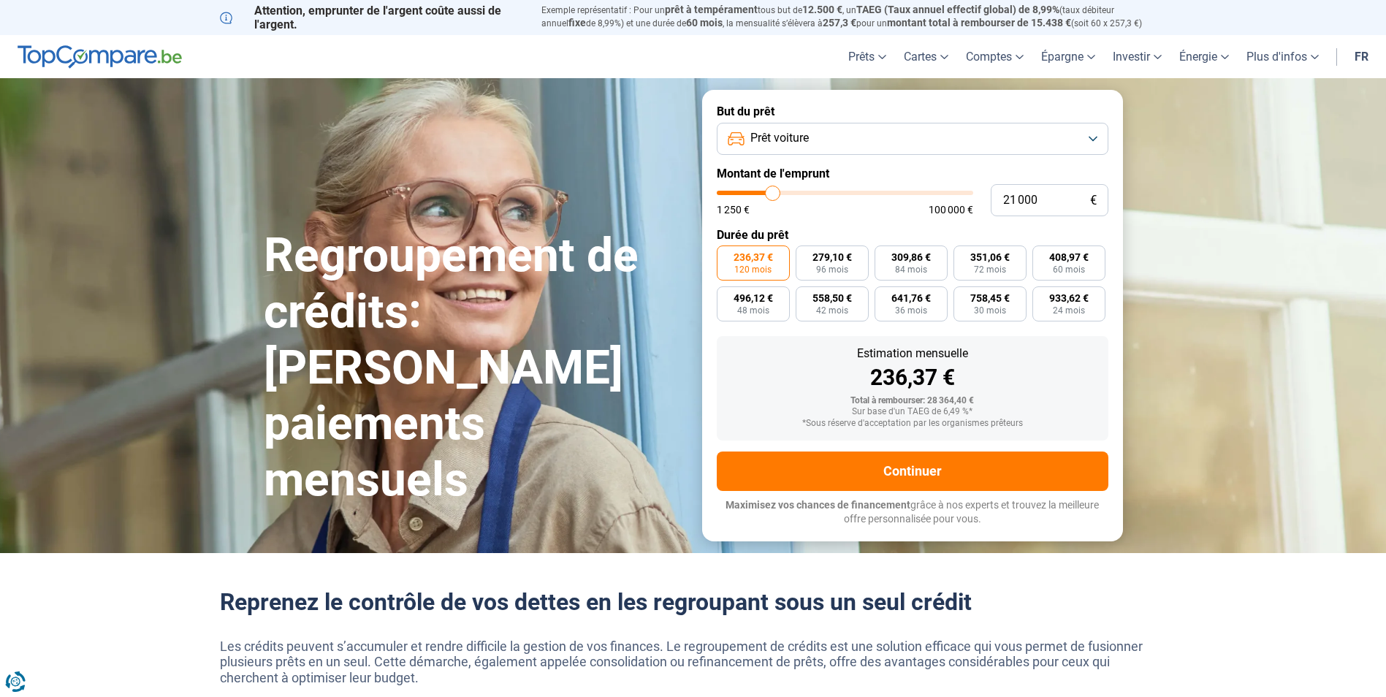
click at [818, 148] on button "Prêt voiture" at bounding box center [913, 139] width 392 height 32
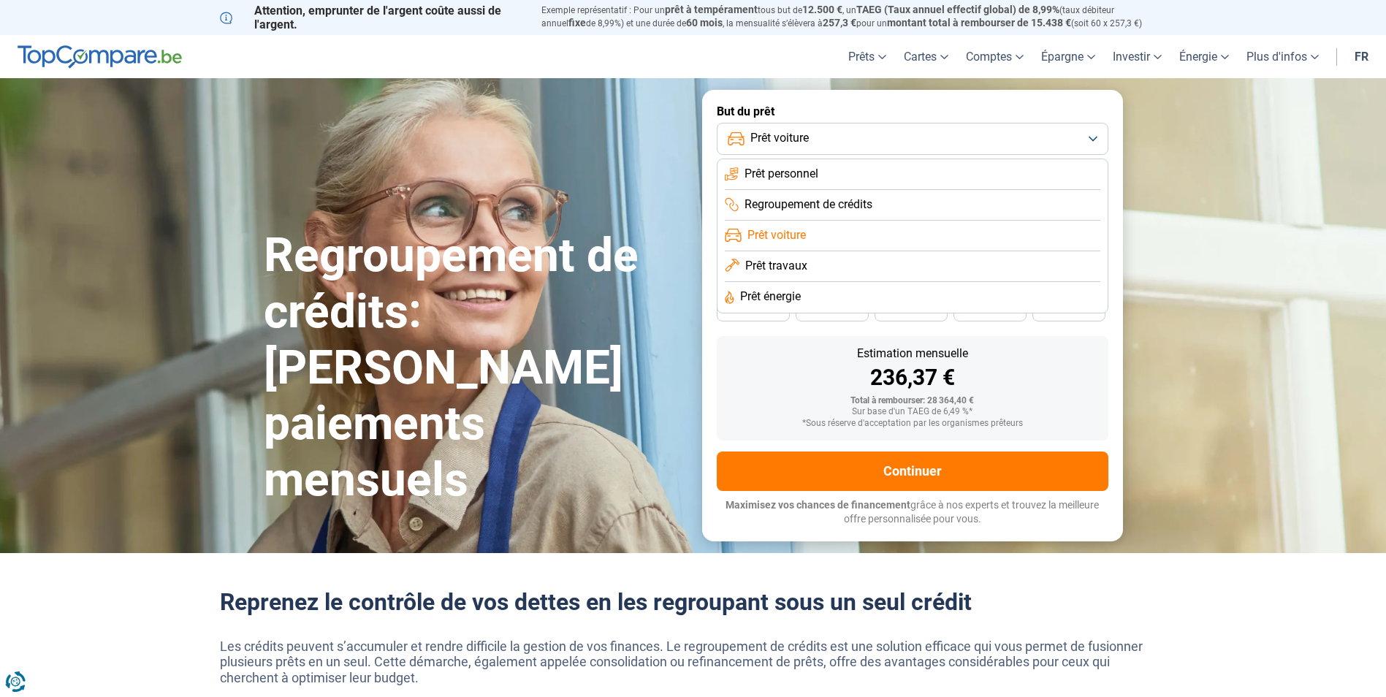
click at [836, 204] on span "Regroupement de crédits" at bounding box center [808, 205] width 128 height 16
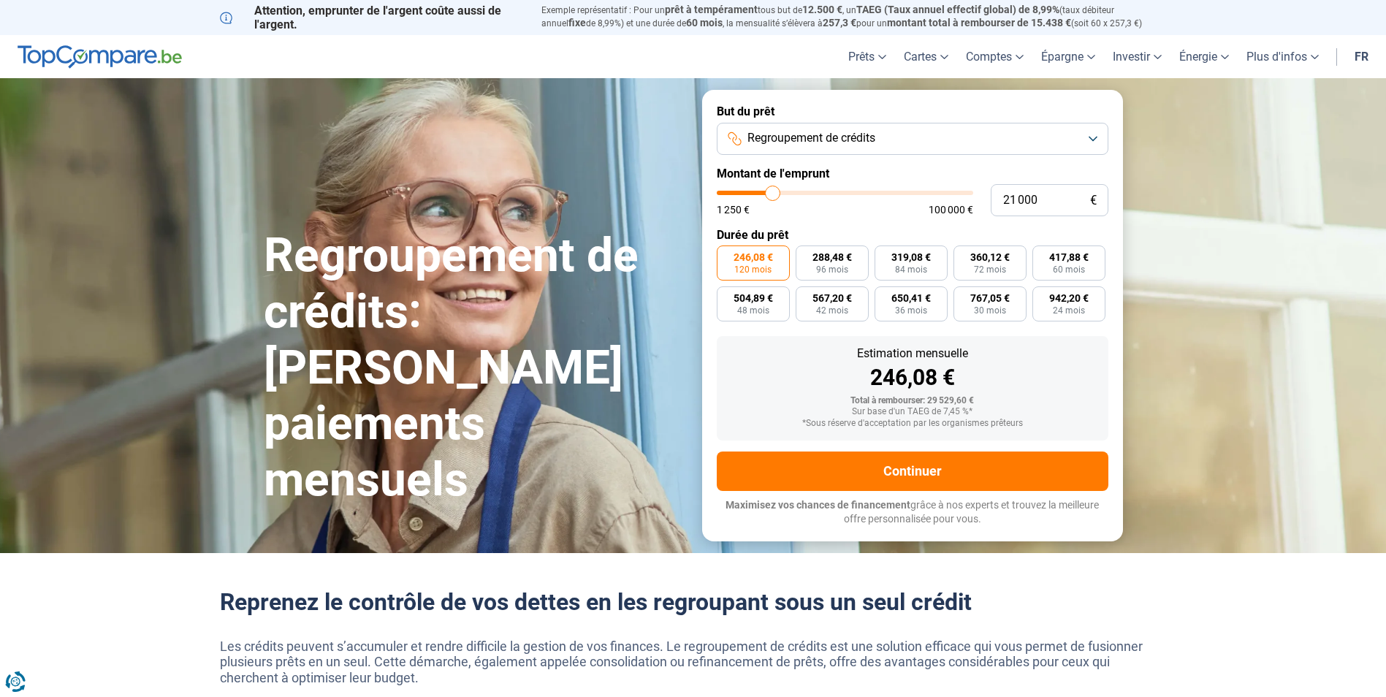
click at [855, 145] on span "Regroupement de crédits" at bounding box center [811, 138] width 128 height 16
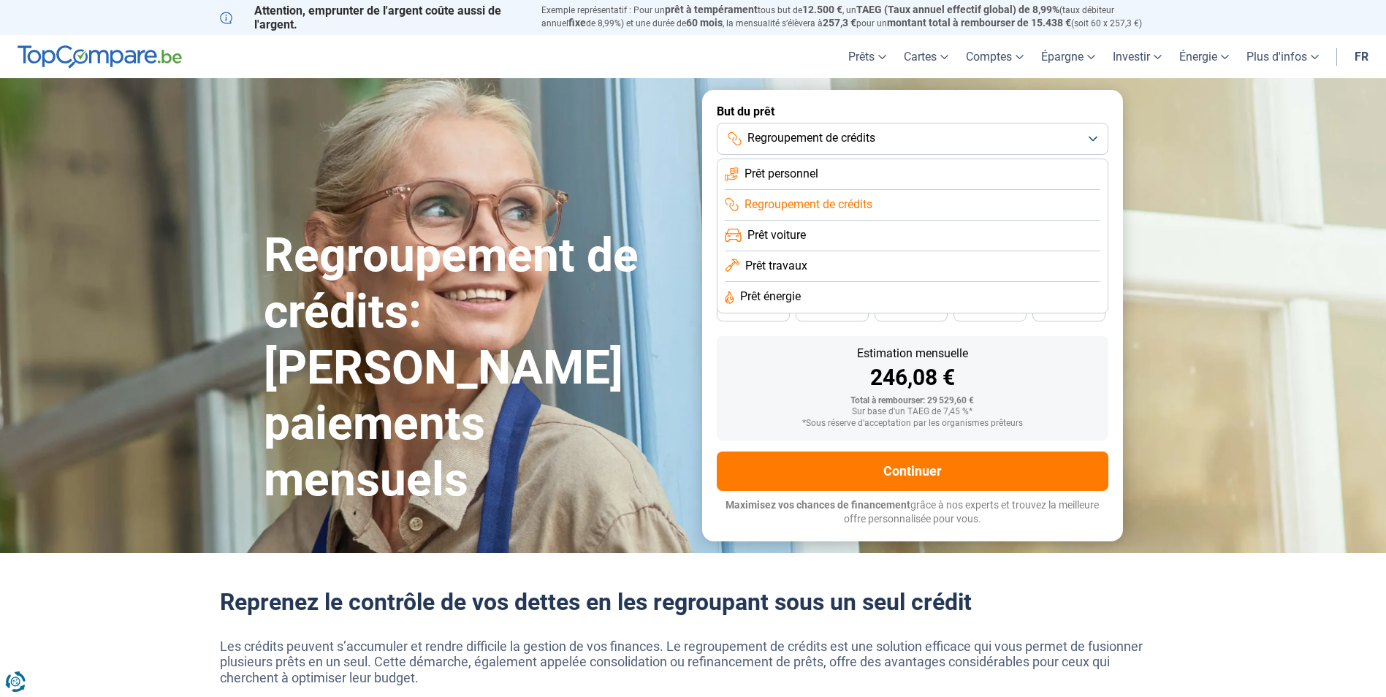
click at [802, 232] on span "Prêt voiture" at bounding box center [776, 235] width 58 height 16
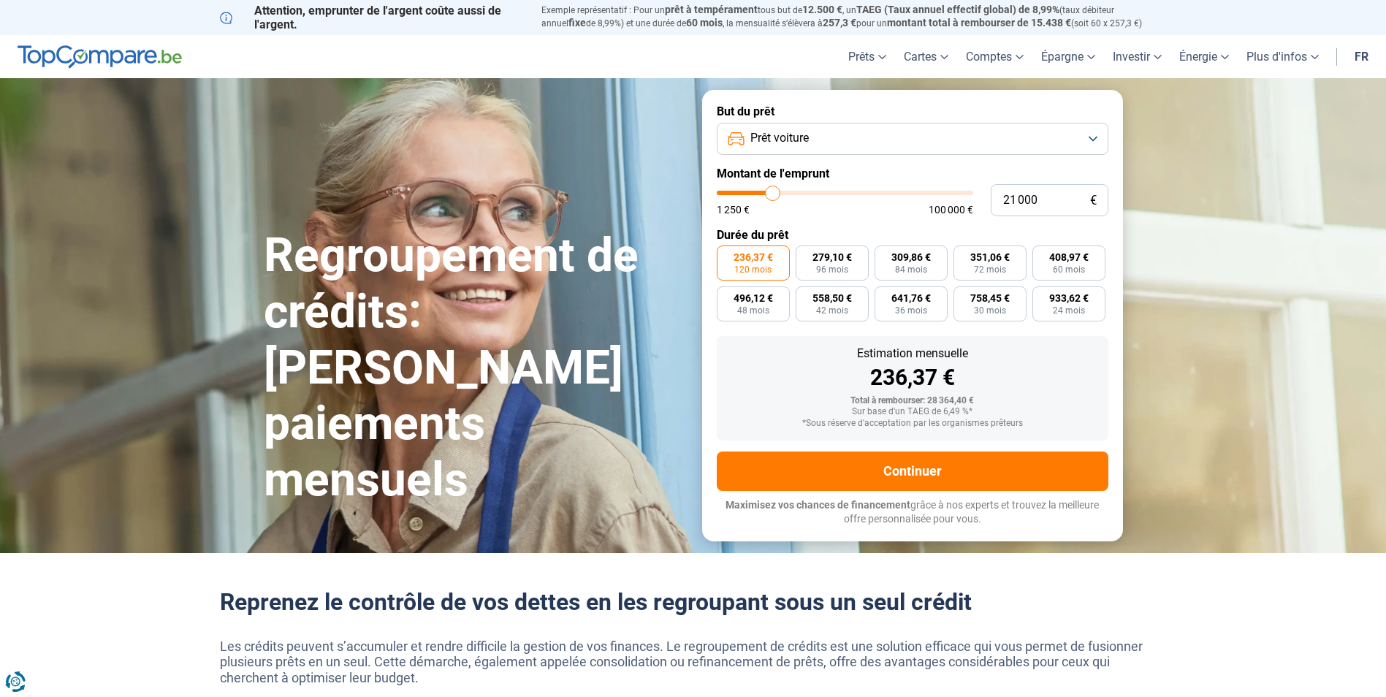
click at [796, 144] on span "Prêt voiture" at bounding box center [779, 138] width 58 height 16
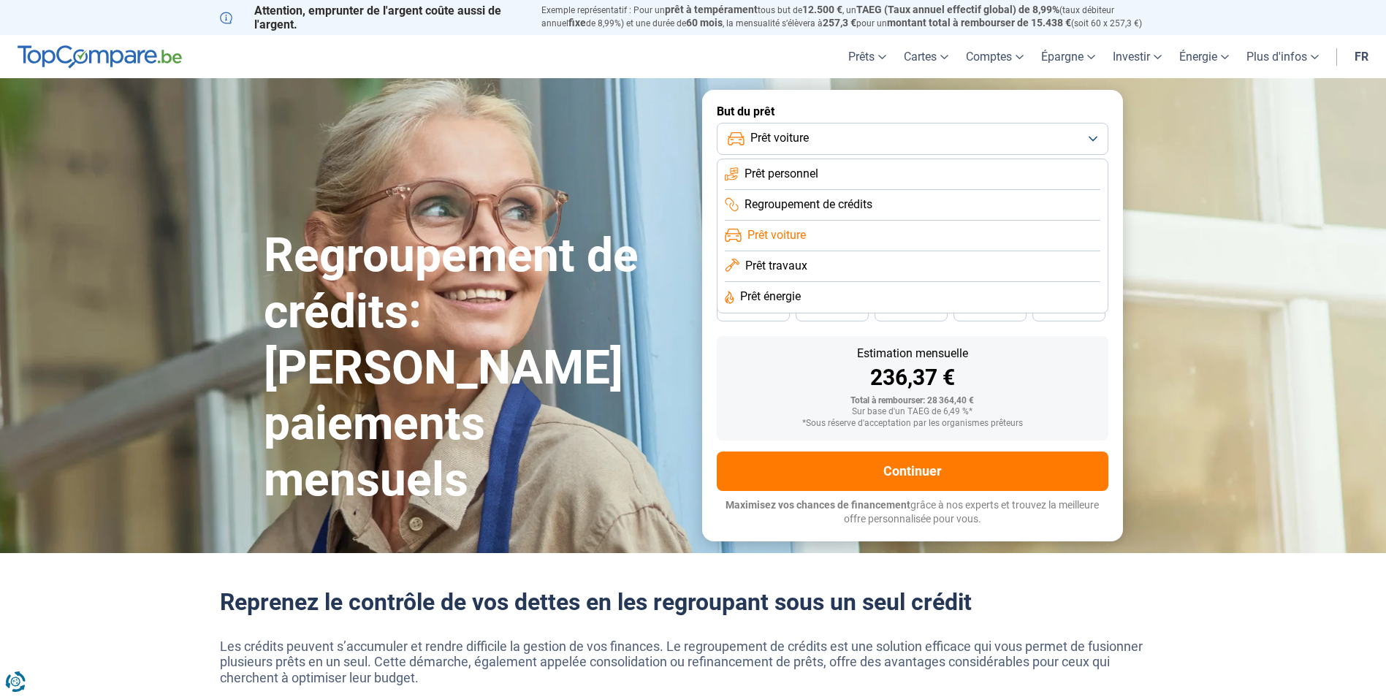
click at [812, 214] on li "Regroupement de crédits" at bounding box center [913, 205] width 376 height 31
